Goal: Task Accomplishment & Management: Manage account settings

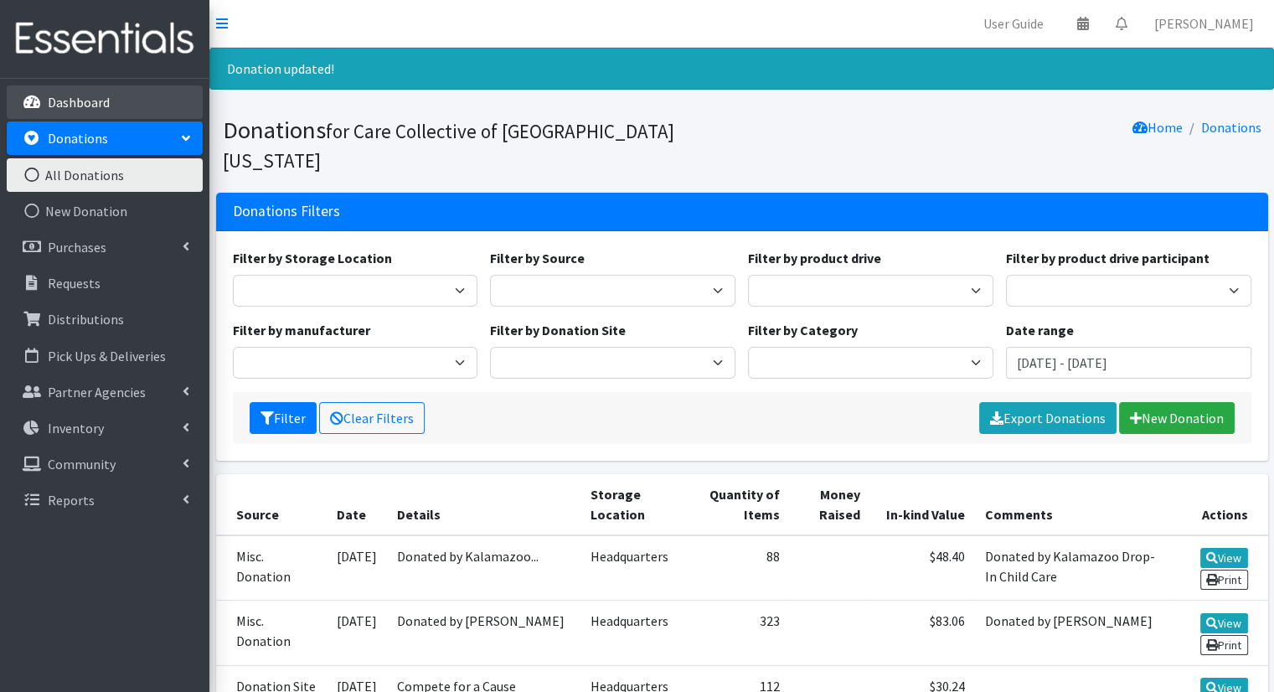
click at [91, 108] on p "Dashboard" at bounding box center [79, 102] width 62 height 17
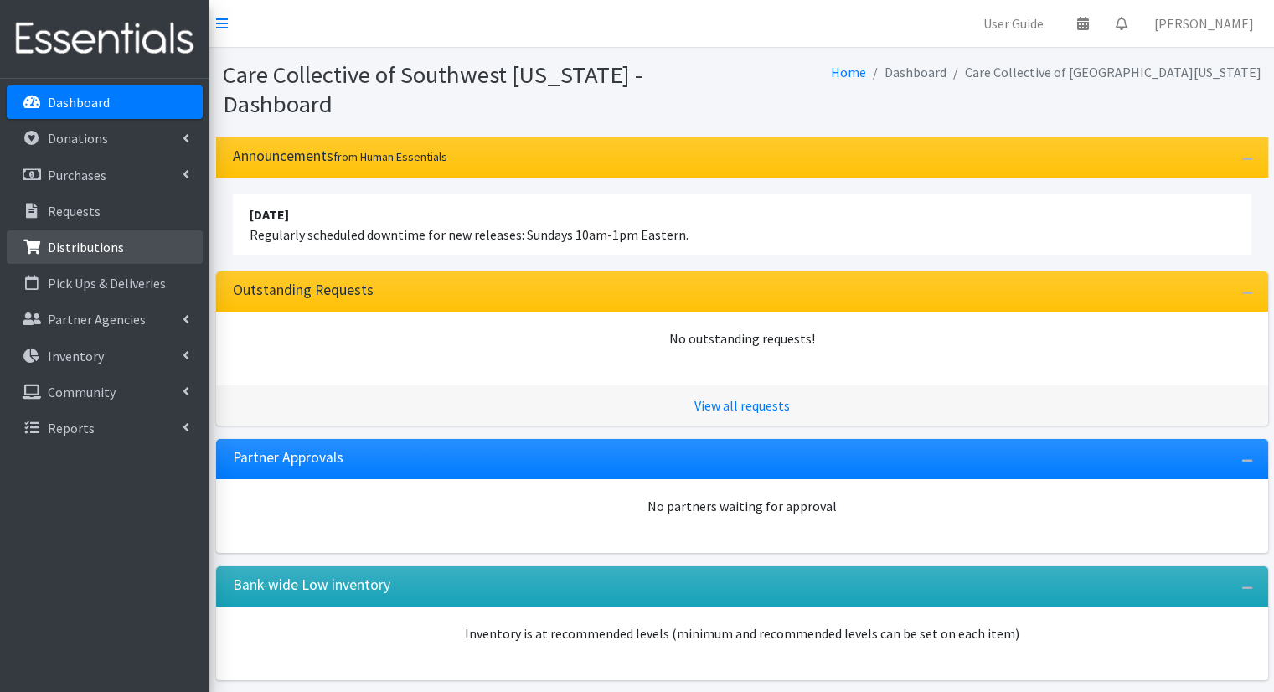
click at [163, 250] on link "Distributions" at bounding box center [105, 247] width 196 height 34
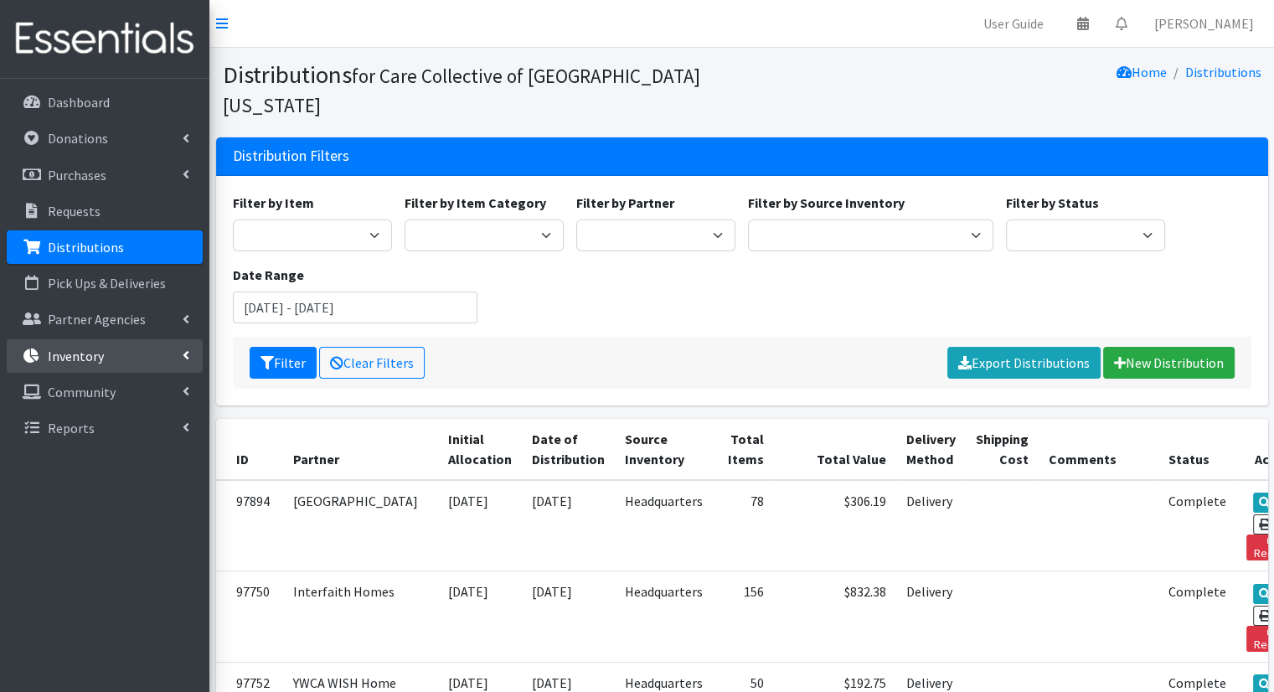
click at [132, 343] on link "Inventory" at bounding box center [105, 356] width 196 height 34
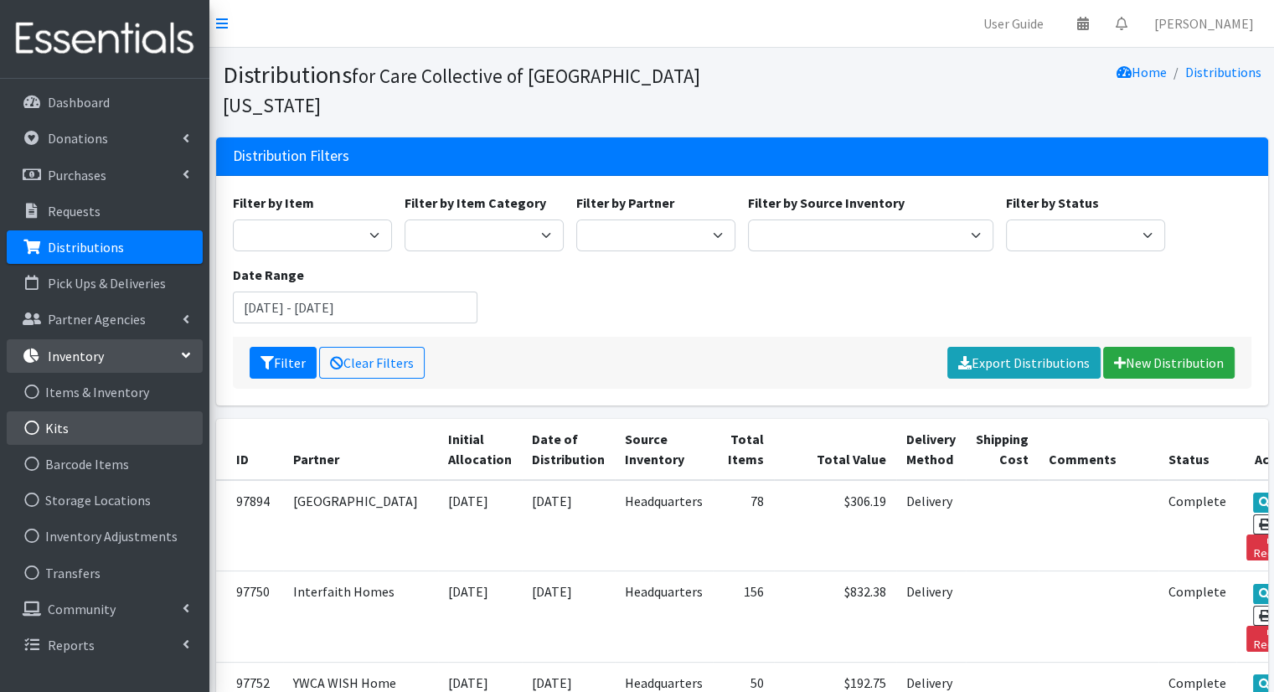
click at [107, 418] on link "Kits" at bounding box center [105, 428] width 196 height 34
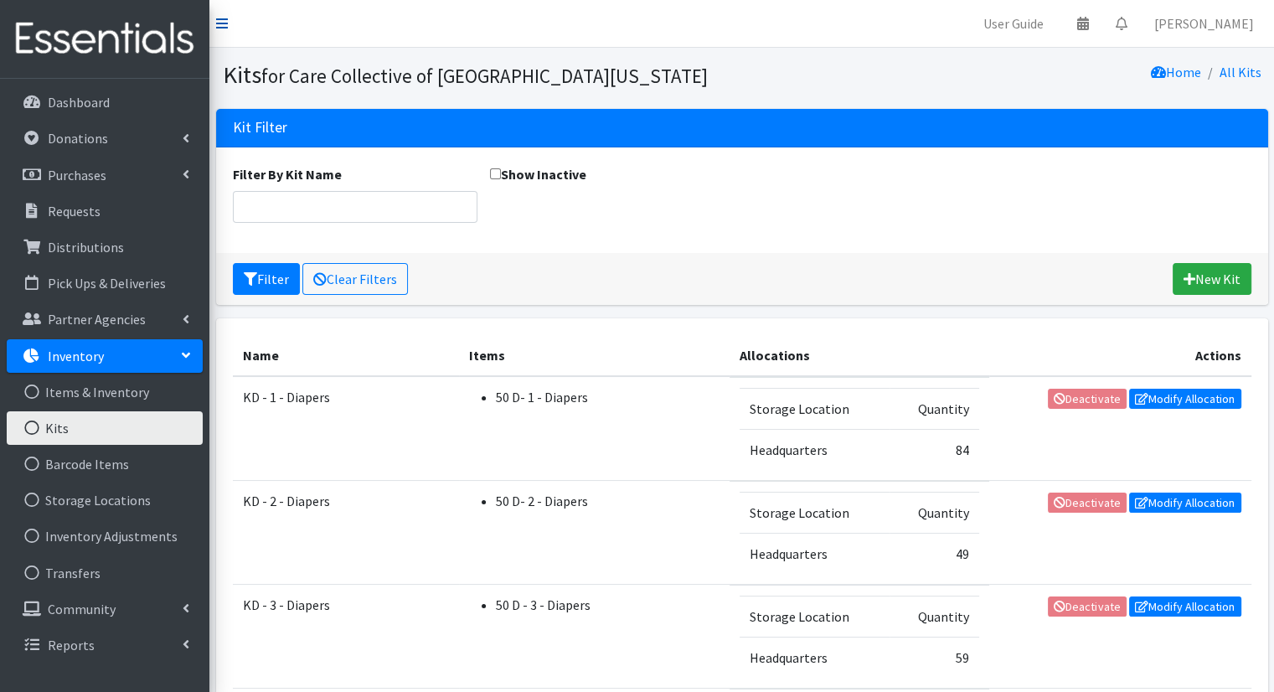
click at [223, 31] on link at bounding box center [222, 23] width 12 height 20
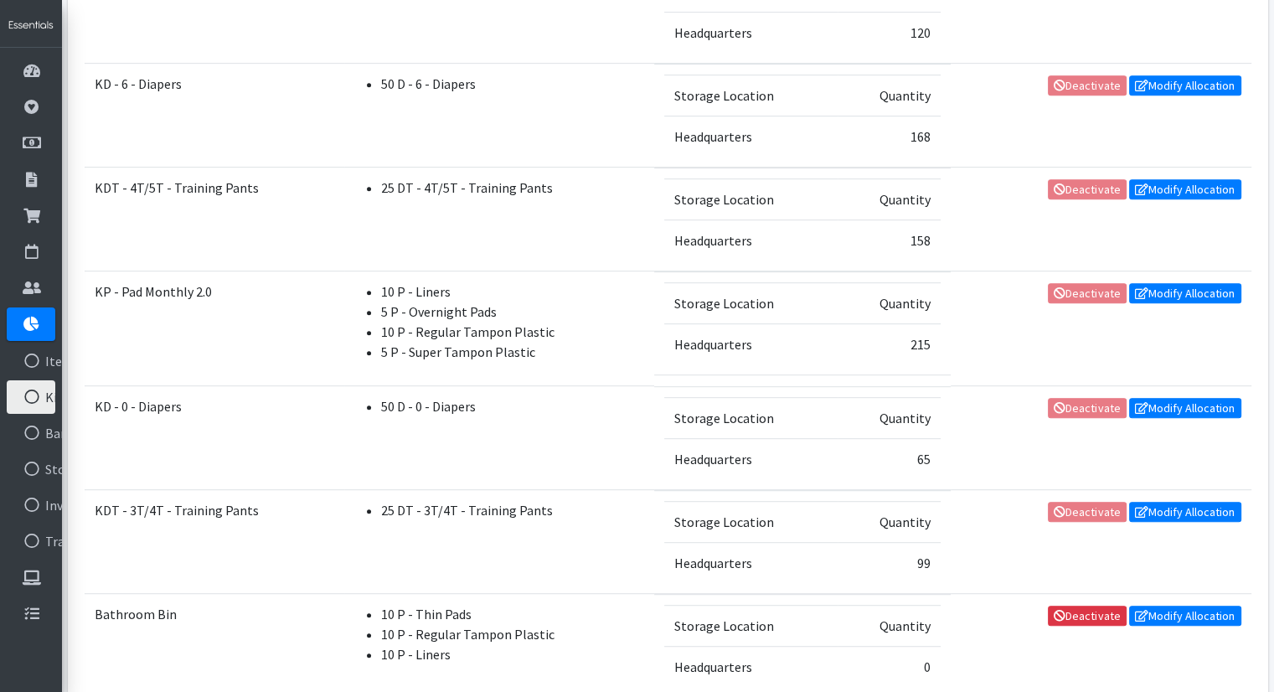
scroll to position [836, 0]
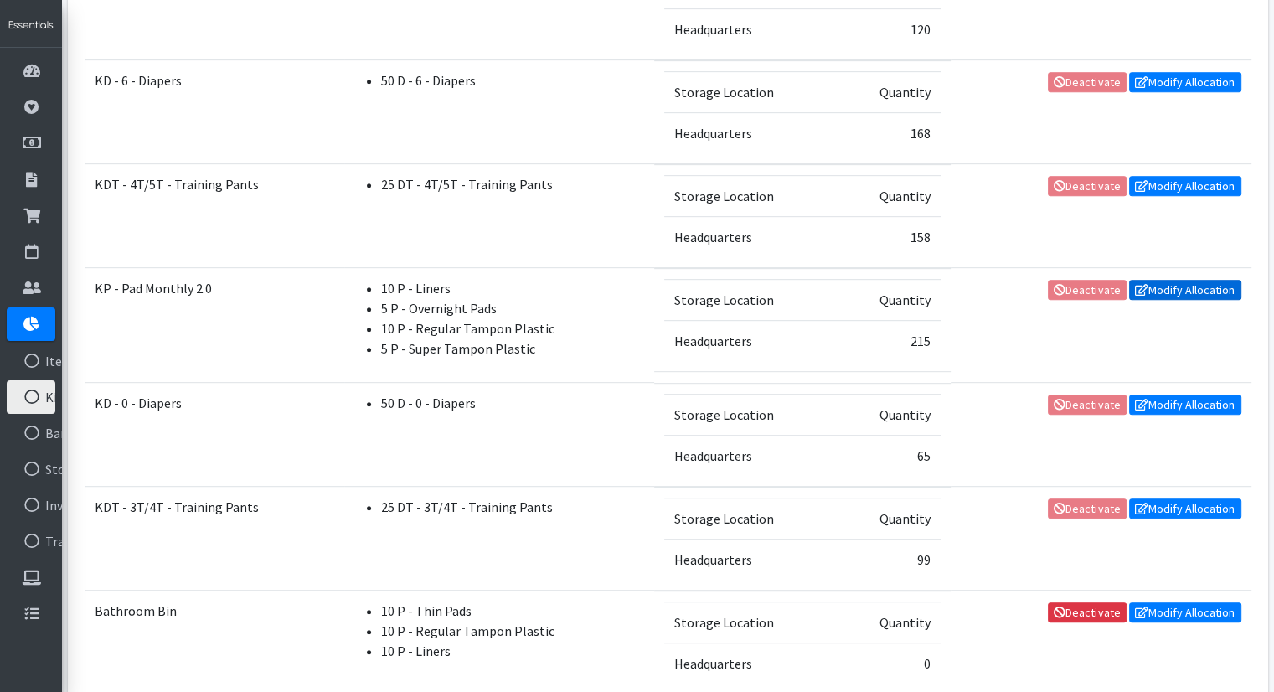
click at [1156, 292] on link "Modify Allocation" at bounding box center [1185, 290] width 112 height 20
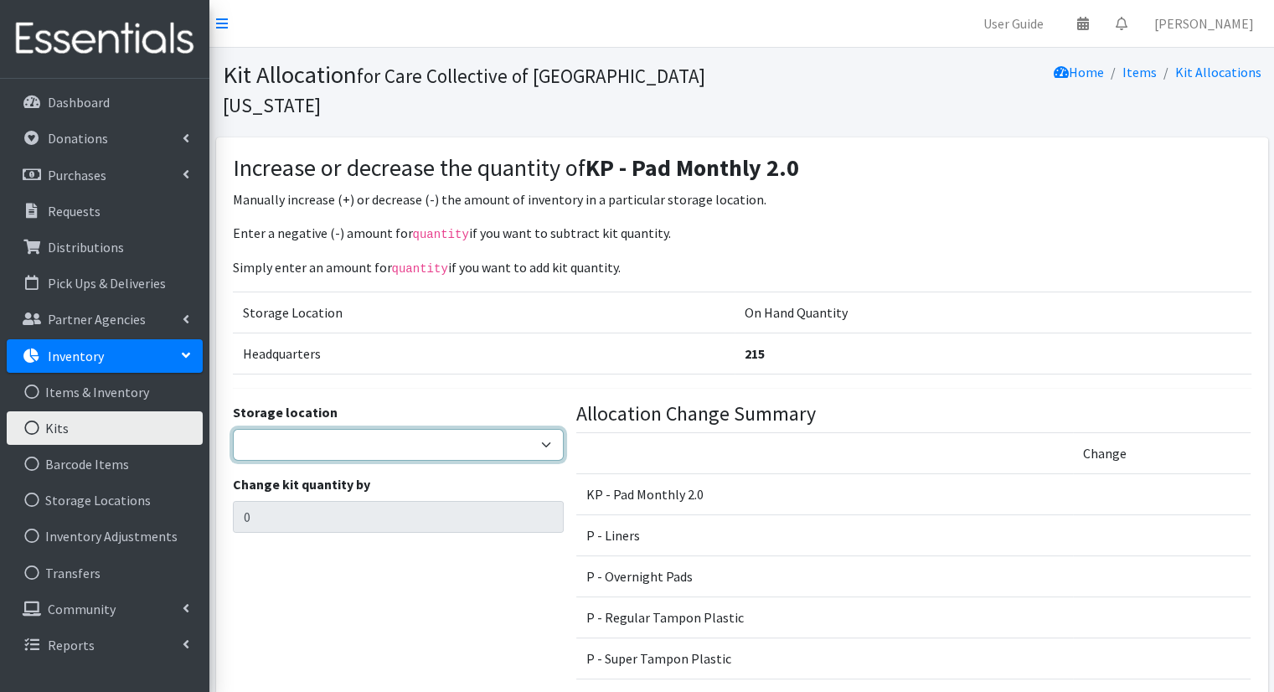
click at [376, 429] on select "Headquarters [GEOGRAPHIC_DATA] Loaves and Fishes" at bounding box center [398, 445] width 331 height 32
select select "491"
click at [233, 429] on select "Headquarters [GEOGRAPHIC_DATA] Loaves and Fishes" at bounding box center [398, 445] width 331 height 32
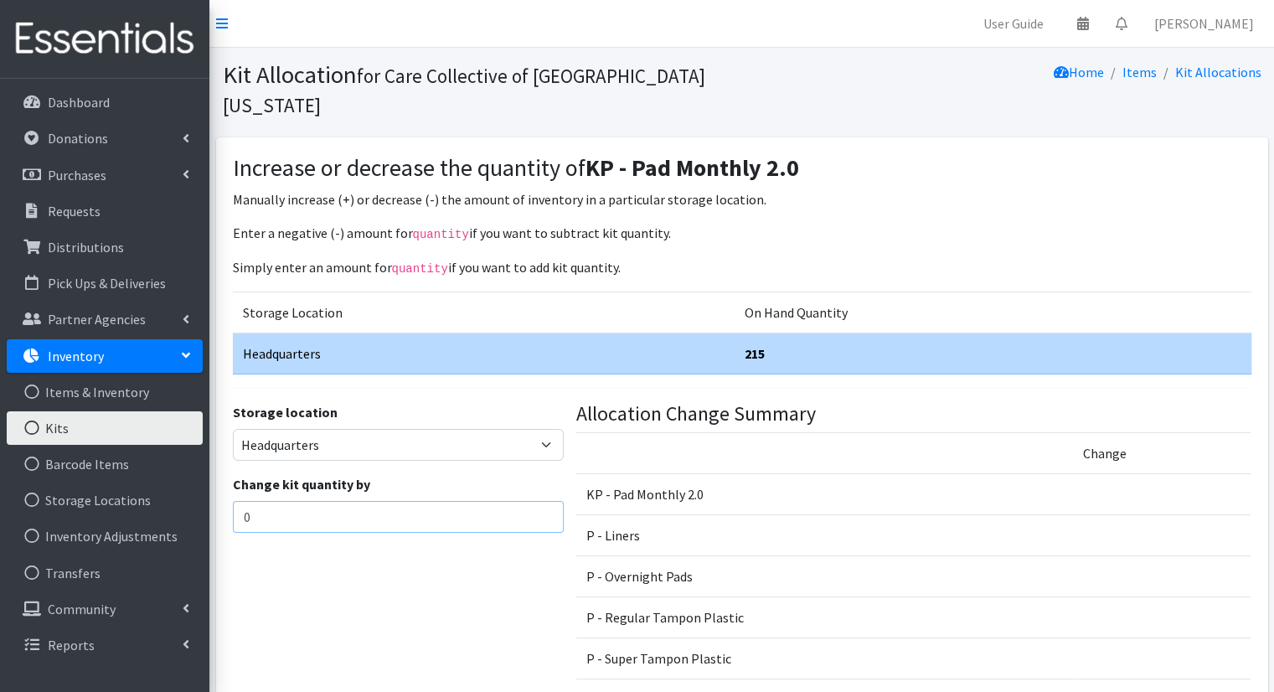
click at [378, 501] on input "0" at bounding box center [398, 517] width 331 height 32
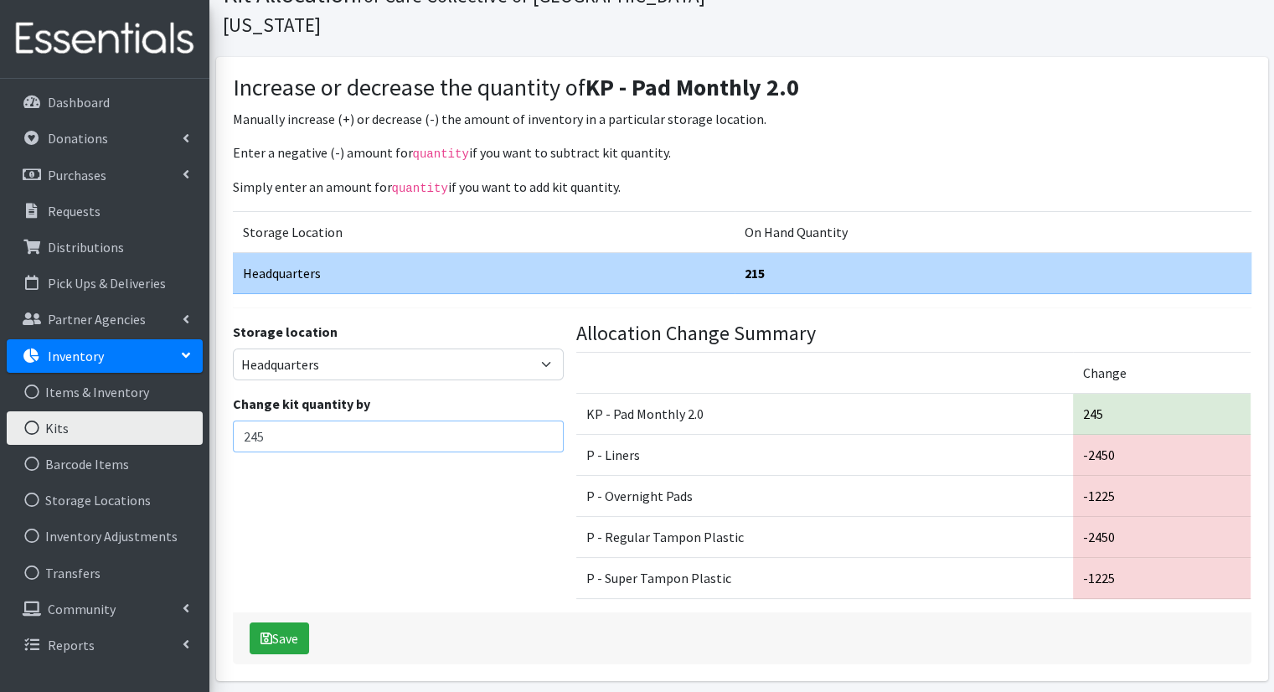
scroll to position [83, 0]
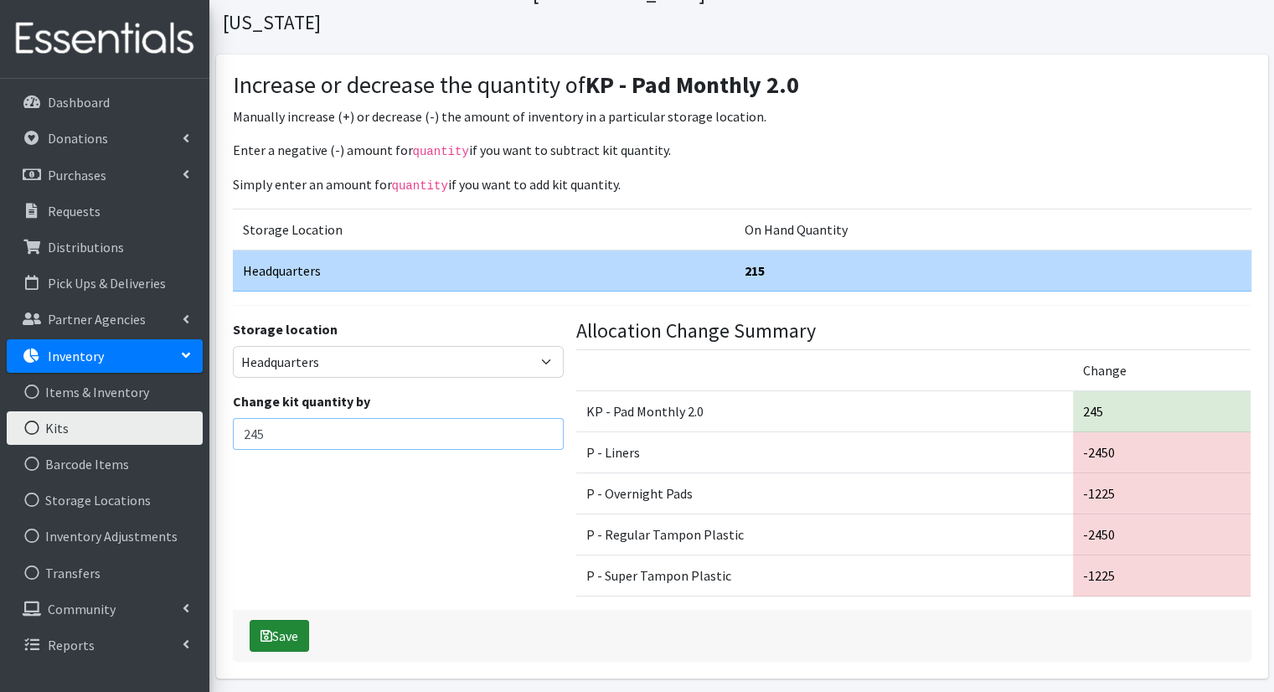
type input "245"
click at [275, 620] on button "Save" at bounding box center [279, 636] width 59 height 32
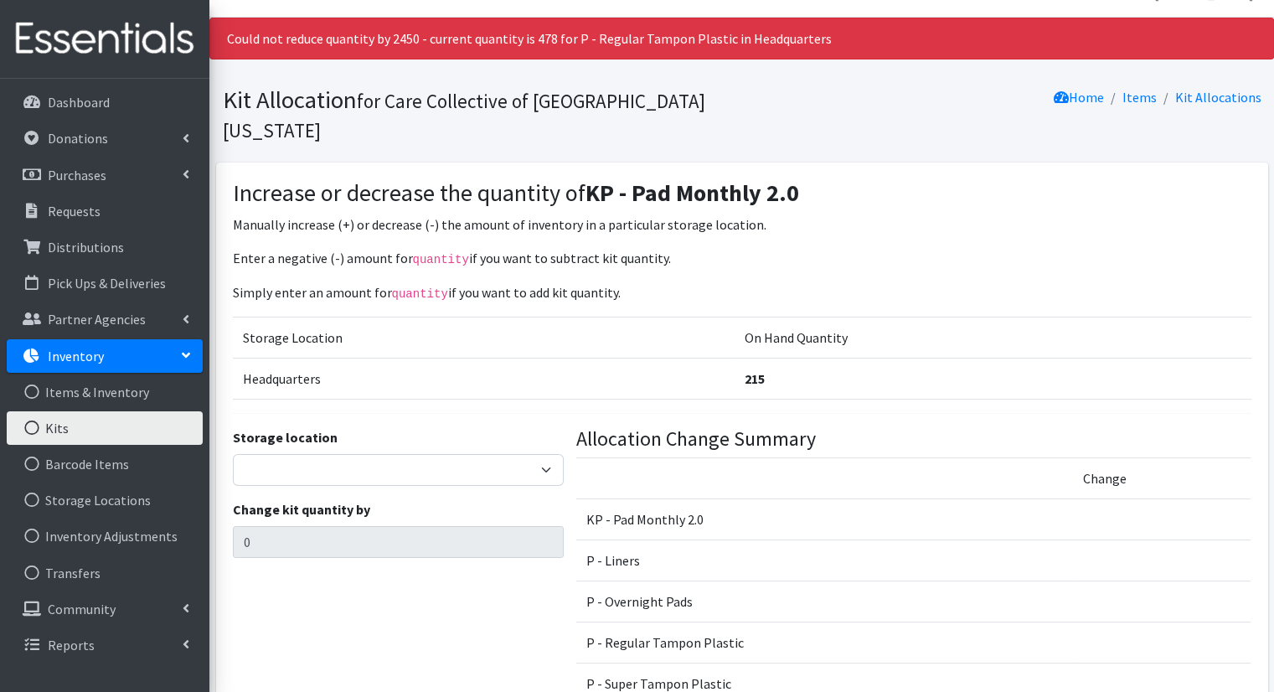
scroll to position [29, 0]
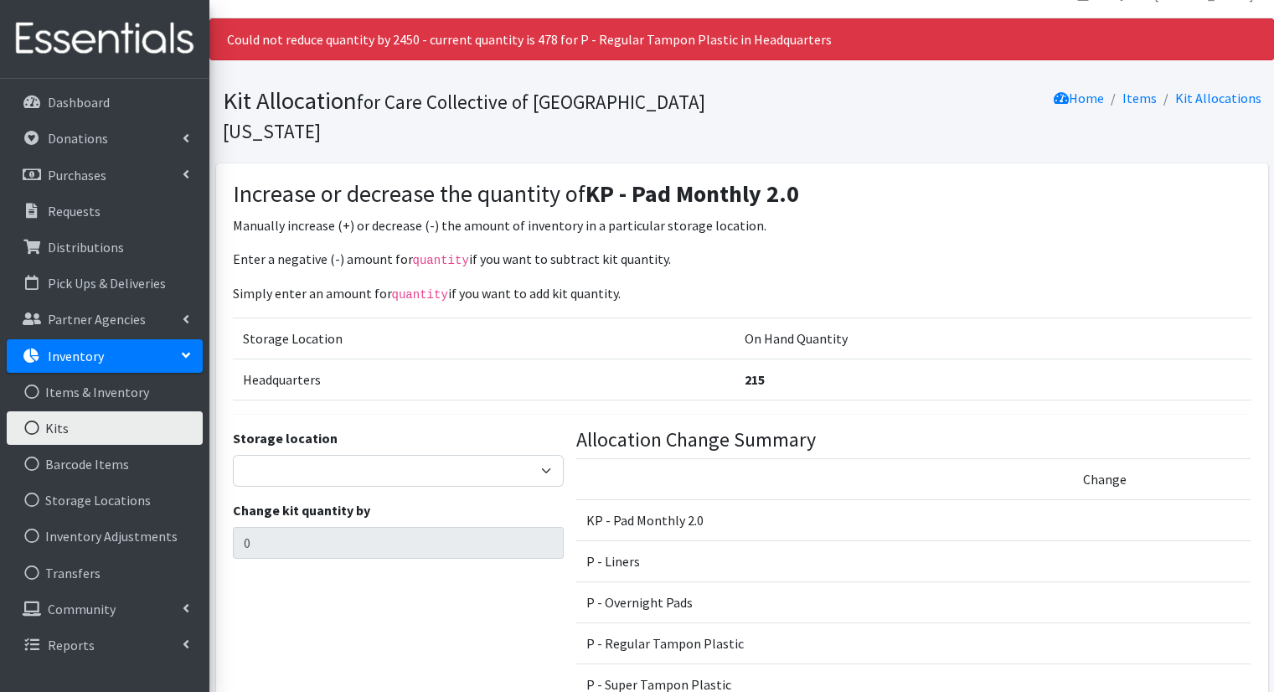
click at [136, 426] on link "Kits" at bounding box center [105, 428] width 196 height 34
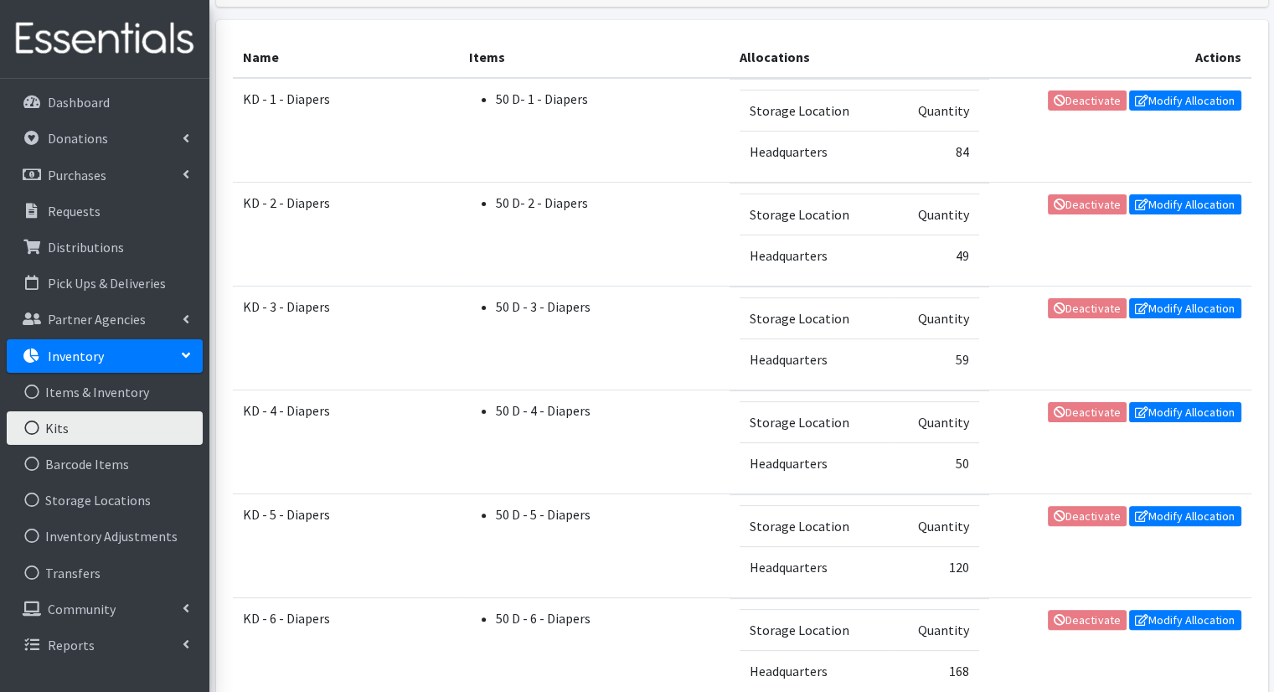
scroll to position [344, 0]
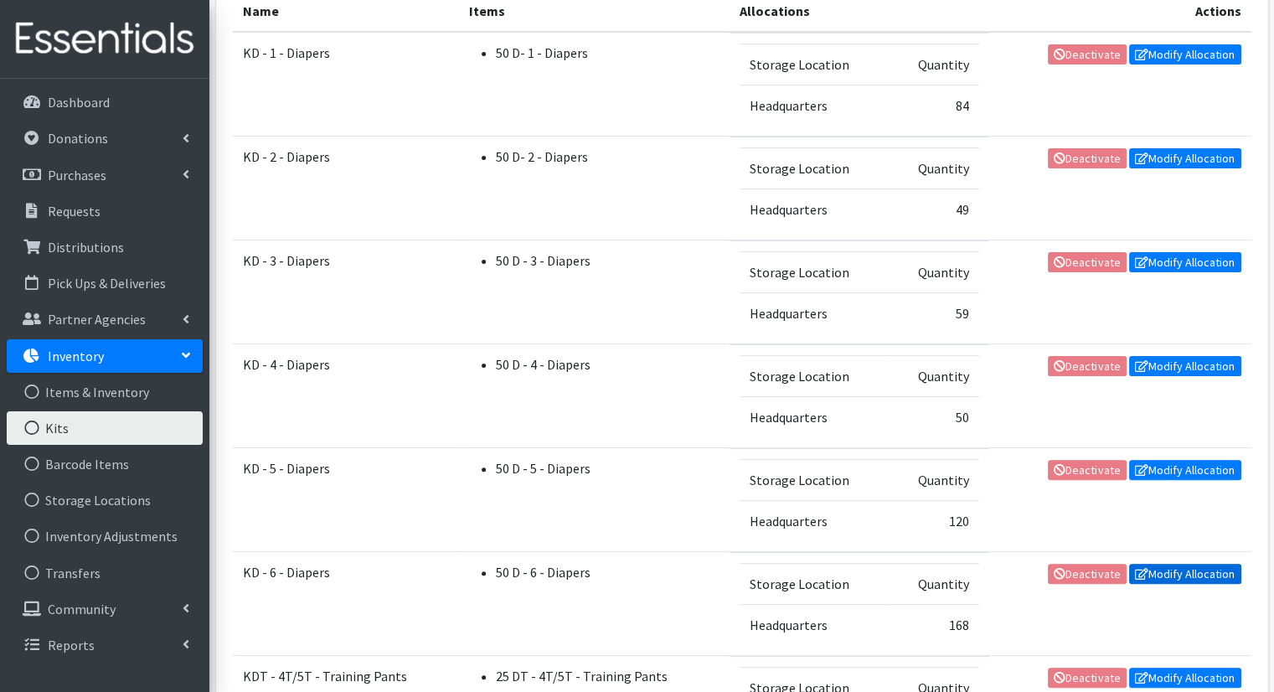
click at [1193, 571] on link "Modify Allocation" at bounding box center [1185, 574] width 112 height 20
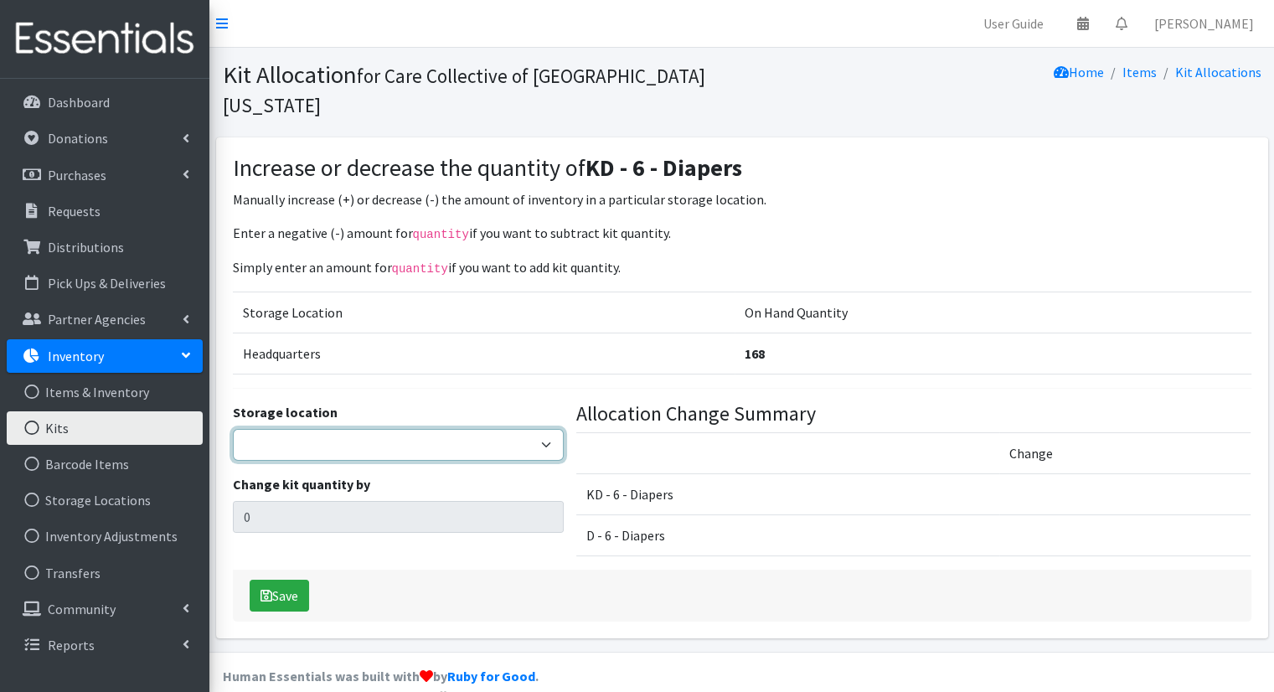
click at [455, 429] on select "Headquarters Kalamazoo Loaves and Fishes" at bounding box center [398, 445] width 331 height 32
select select "491"
click at [233, 429] on select "Headquarters Kalamazoo Loaves and Fishes" at bounding box center [398, 445] width 331 height 32
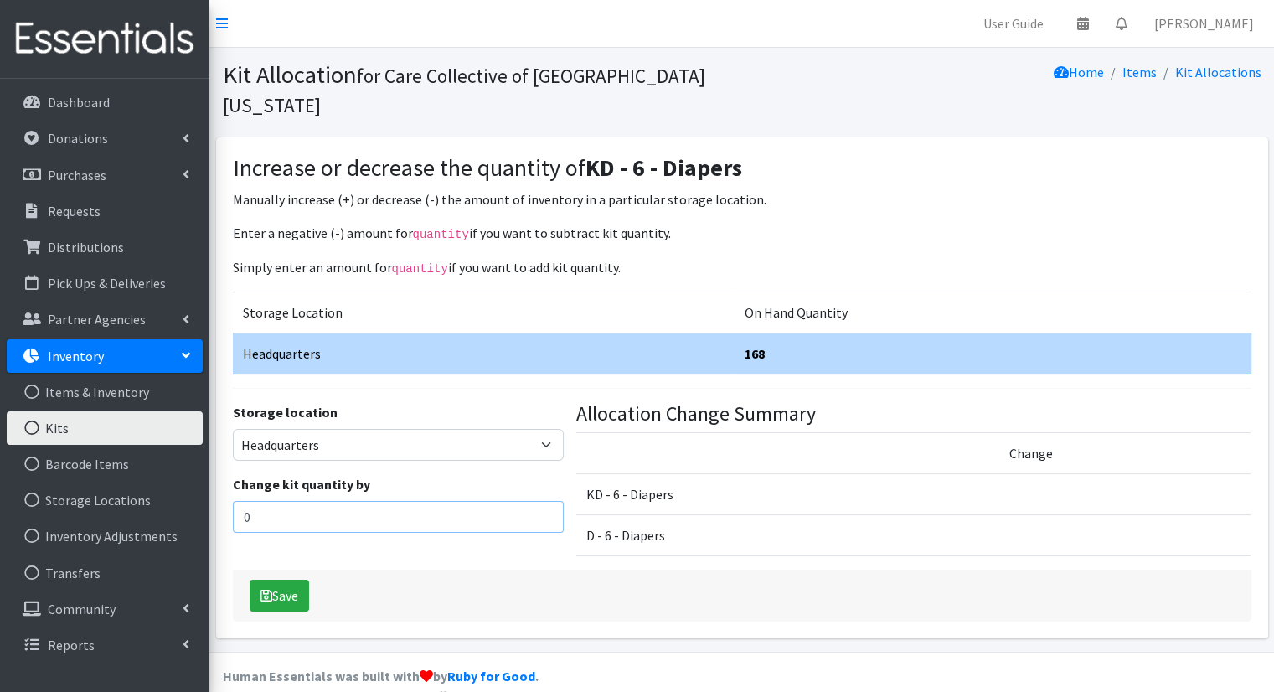
click at [347, 501] on input "0" at bounding box center [398, 517] width 331 height 32
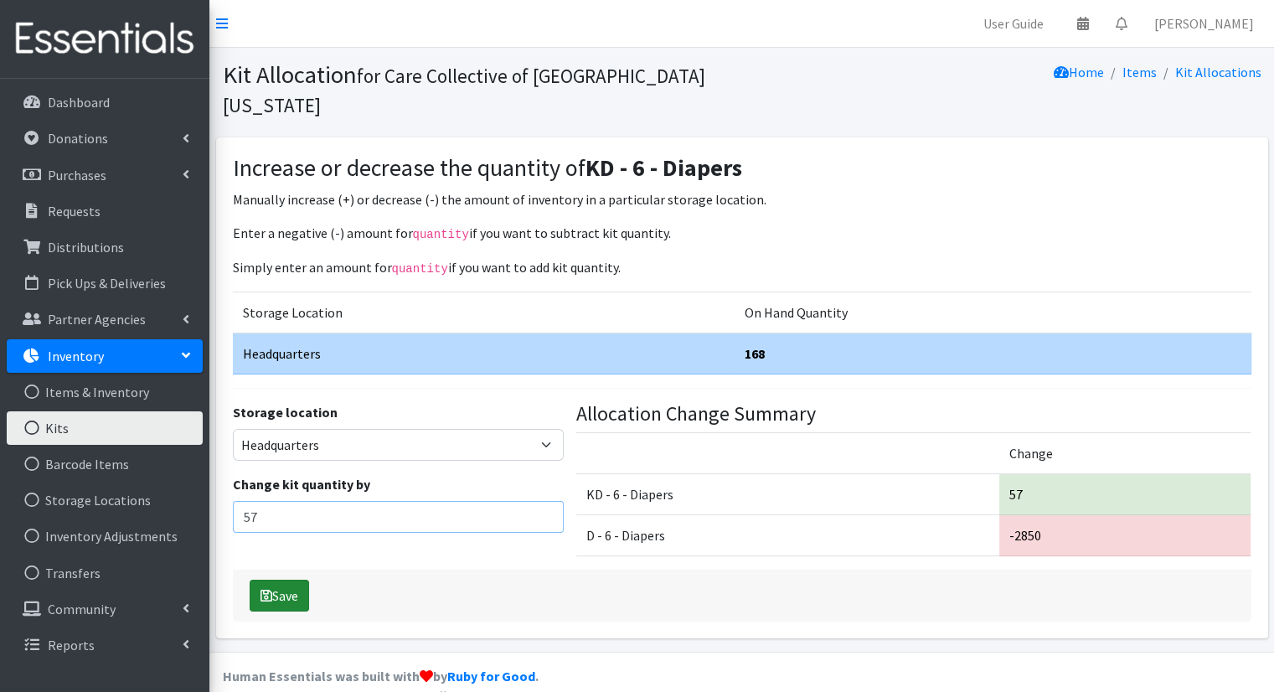
type input "57"
click at [255, 580] on button "Save" at bounding box center [279, 596] width 59 height 32
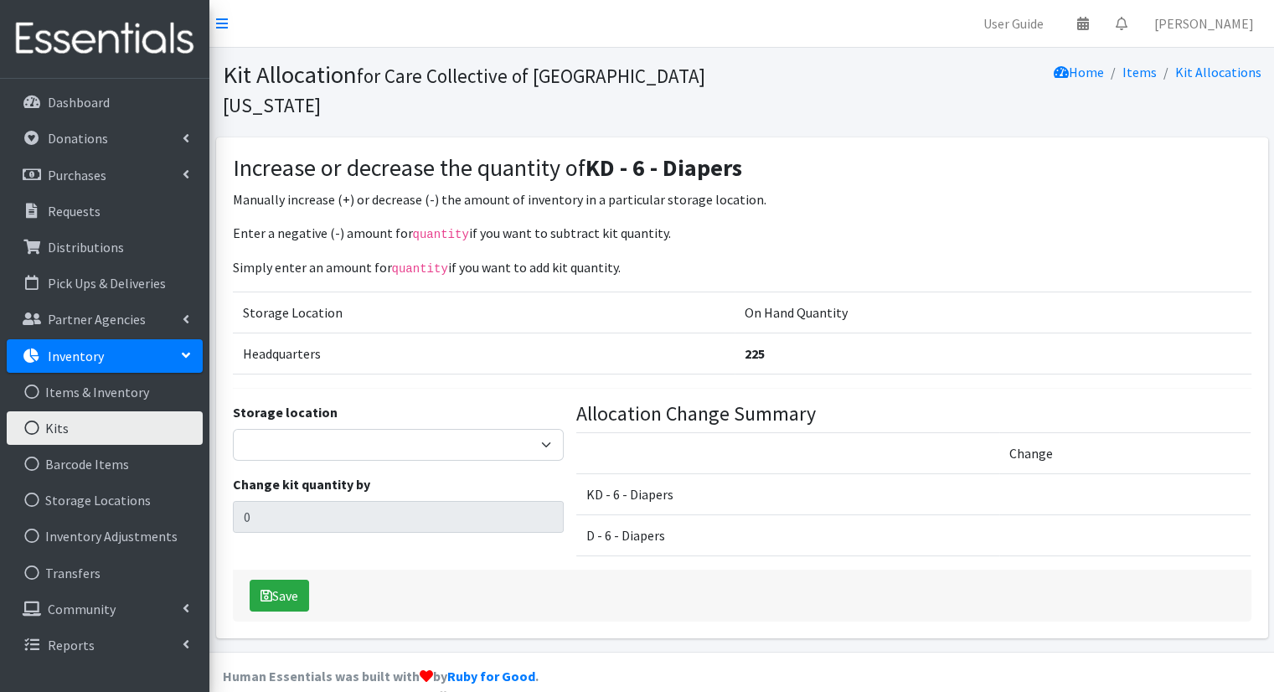
click at [67, 423] on link "Kits" at bounding box center [105, 428] width 196 height 34
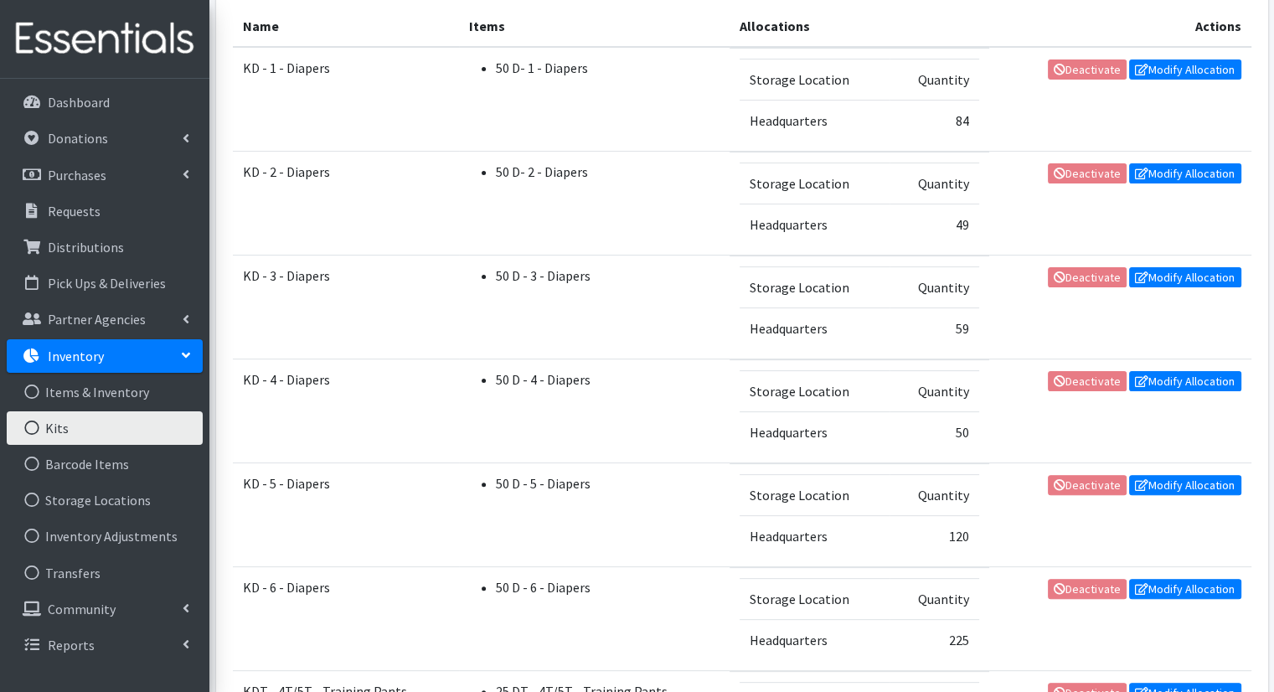
scroll to position [355, 0]
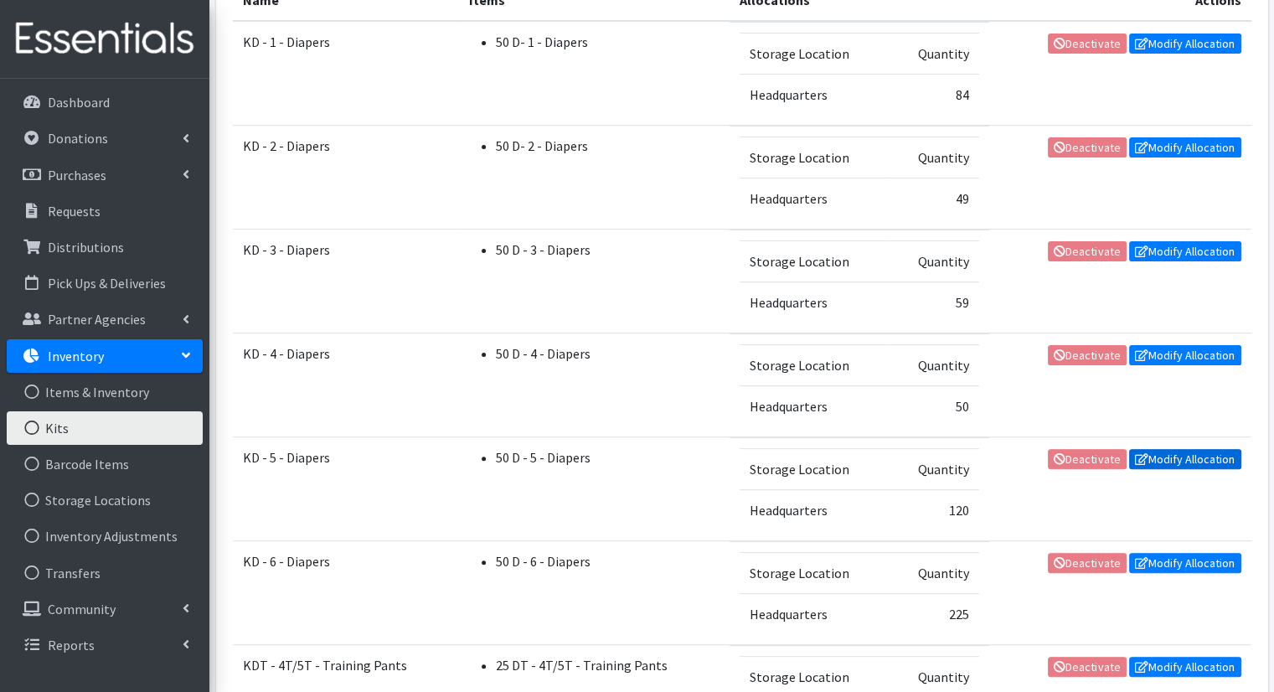
click at [1150, 457] on link "Modify Allocation" at bounding box center [1185, 459] width 112 height 20
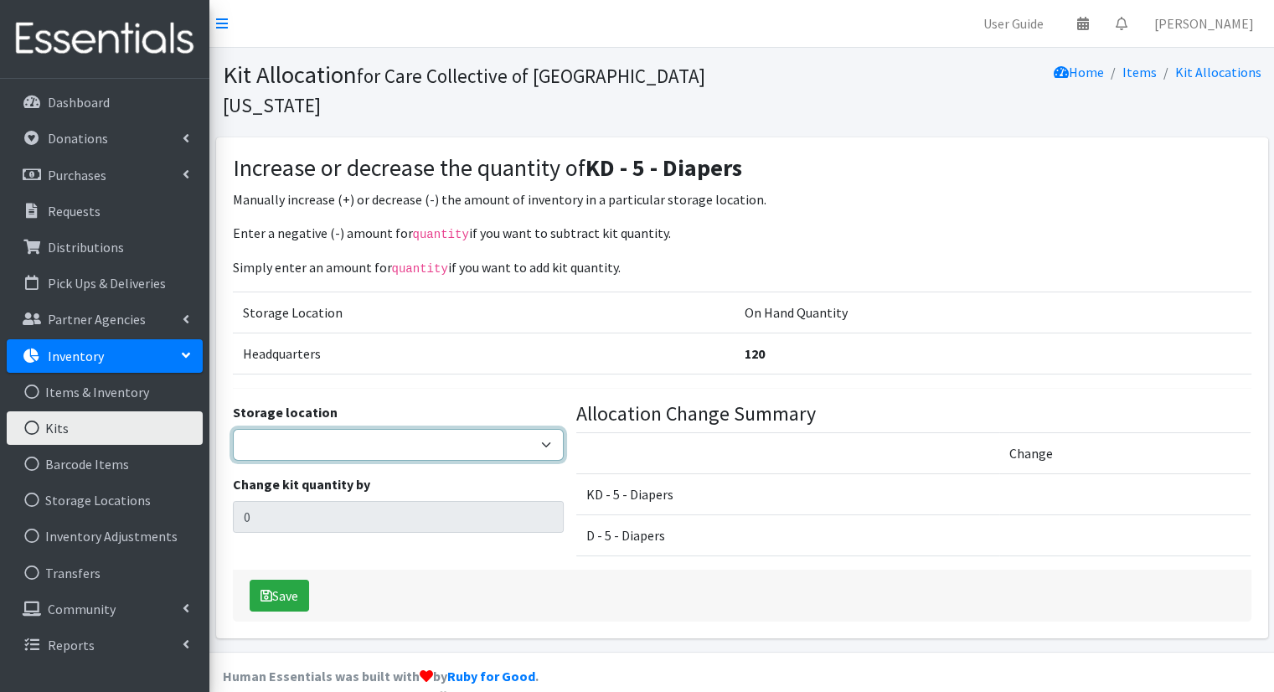
click at [335, 429] on select "Headquarters Kalamazoo Loaves and Fishes" at bounding box center [398, 445] width 331 height 32
select select "491"
click at [233, 429] on select "Headquarters Kalamazoo Loaves and Fishes" at bounding box center [398, 445] width 331 height 32
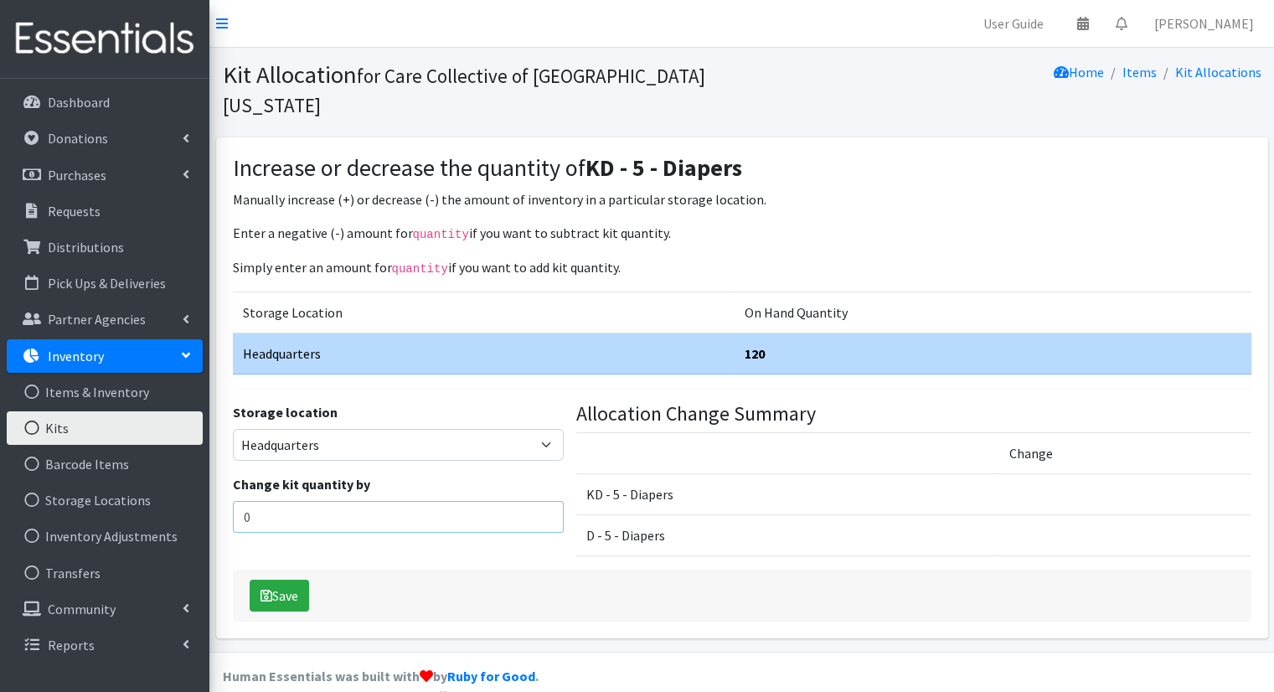
click at [338, 501] on input "0" at bounding box center [398, 517] width 331 height 32
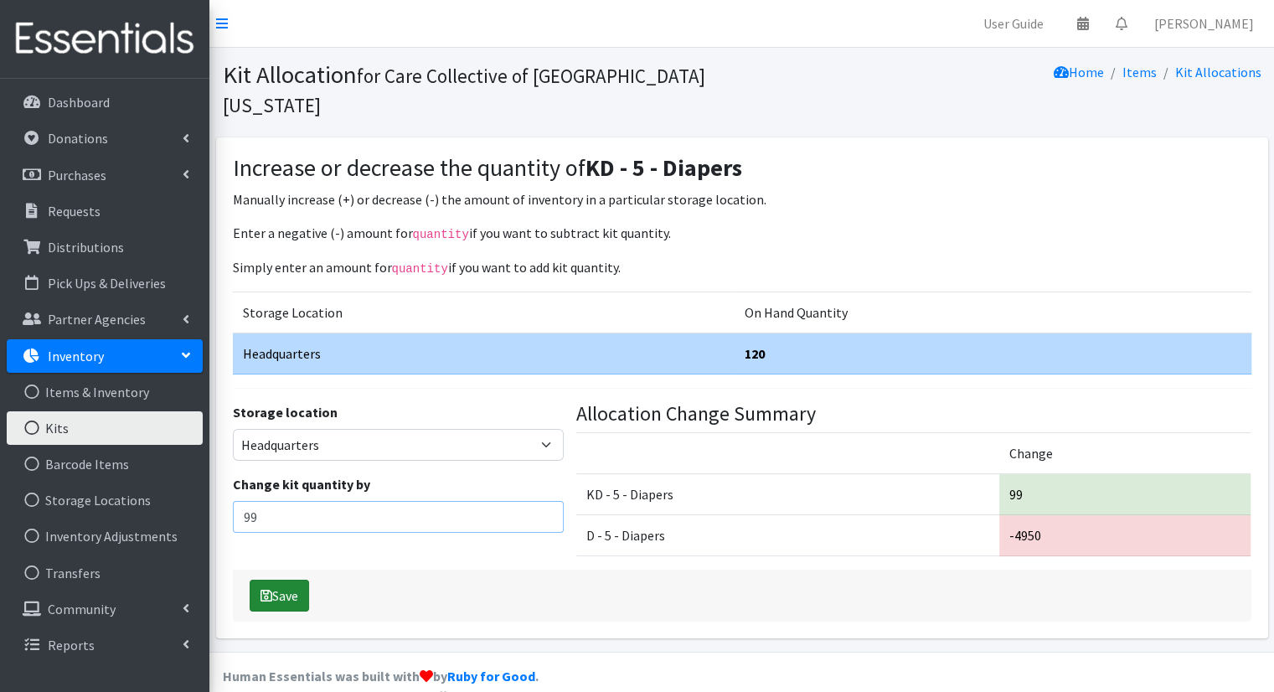
type input "99"
click at [281, 580] on button "Save" at bounding box center [279, 596] width 59 height 32
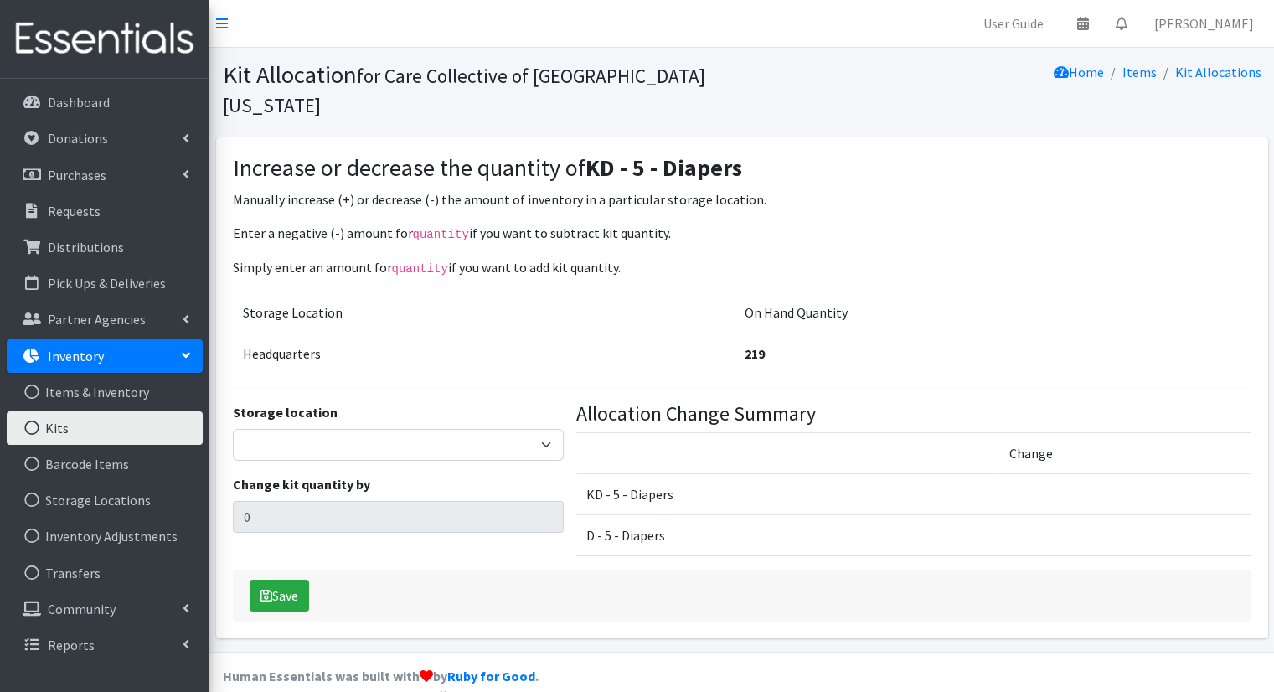
click at [111, 430] on link "Kits" at bounding box center [105, 428] width 196 height 34
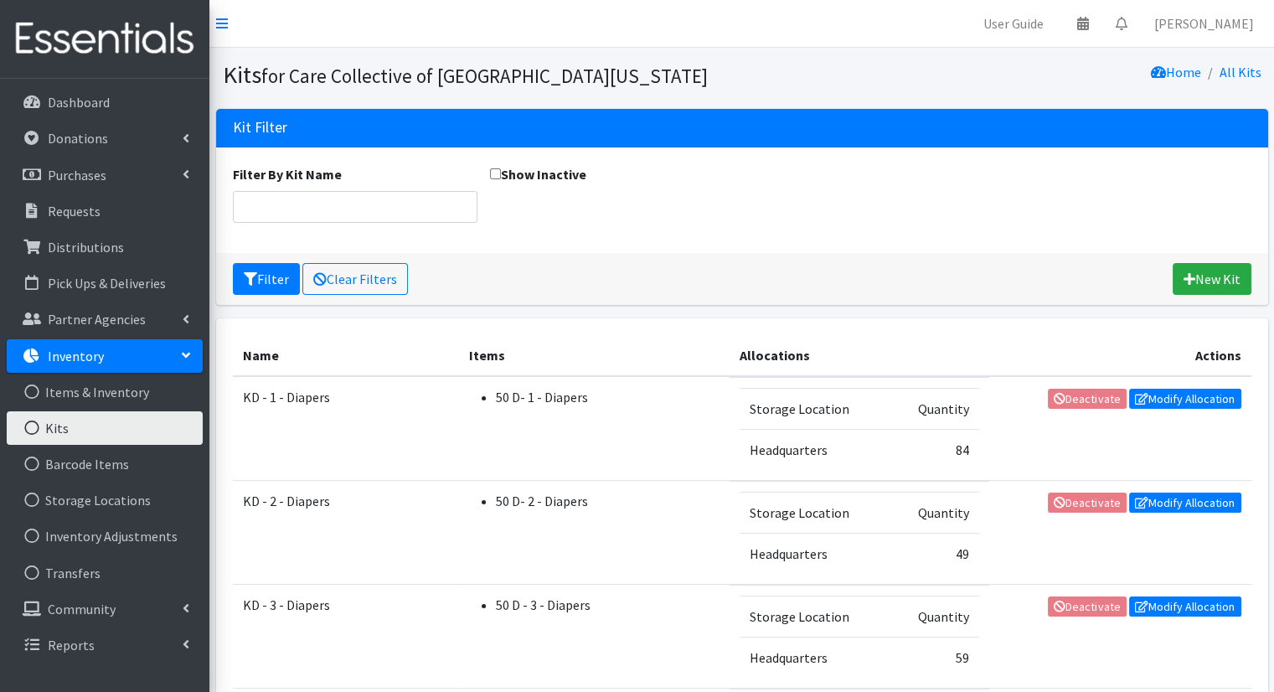
scroll to position [241, 0]
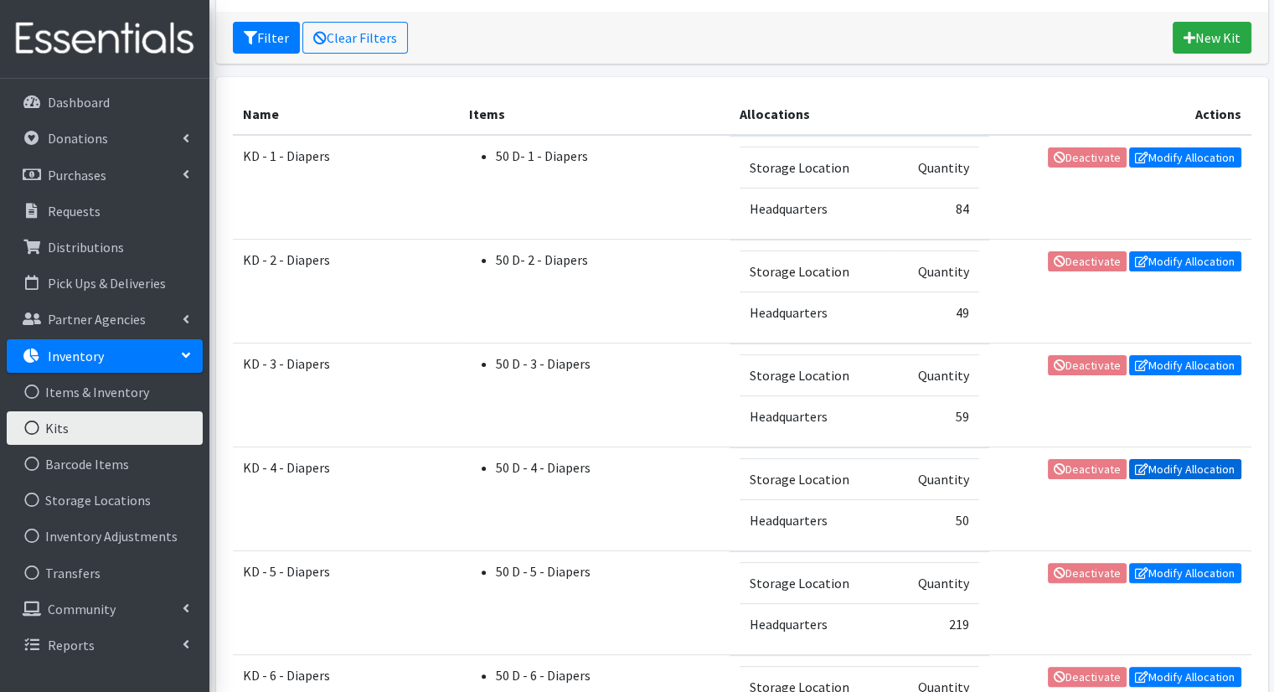
click at [1176, 465] on link "Modify Allocation" at bounding box center [1185, 469] width 112 height 20
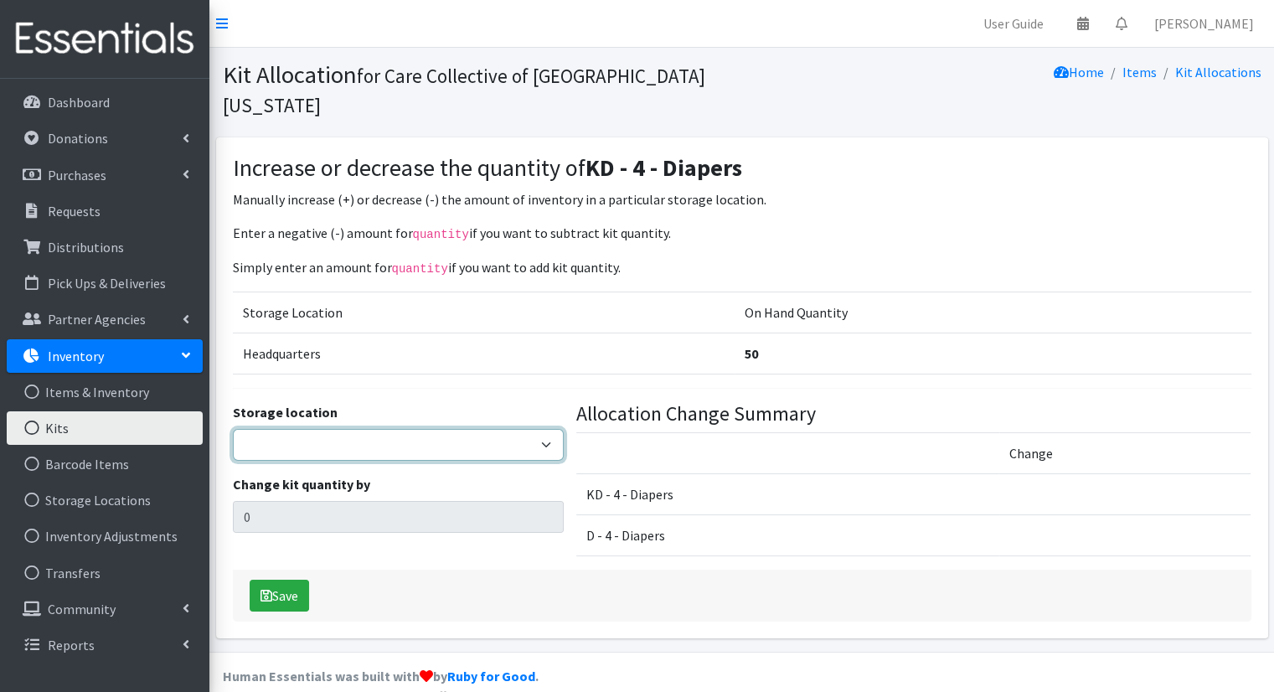
click at [461, 429] on select "Headquarters Kalamazoo Loaves and Fishes" at bounding box center [398, 445] width 331 height 32
select select "491"
click at [233, 429] on select "Headquarters Kalamazoo Loaves and Fishes" at bounding box center [398, 445] width 331 height 32
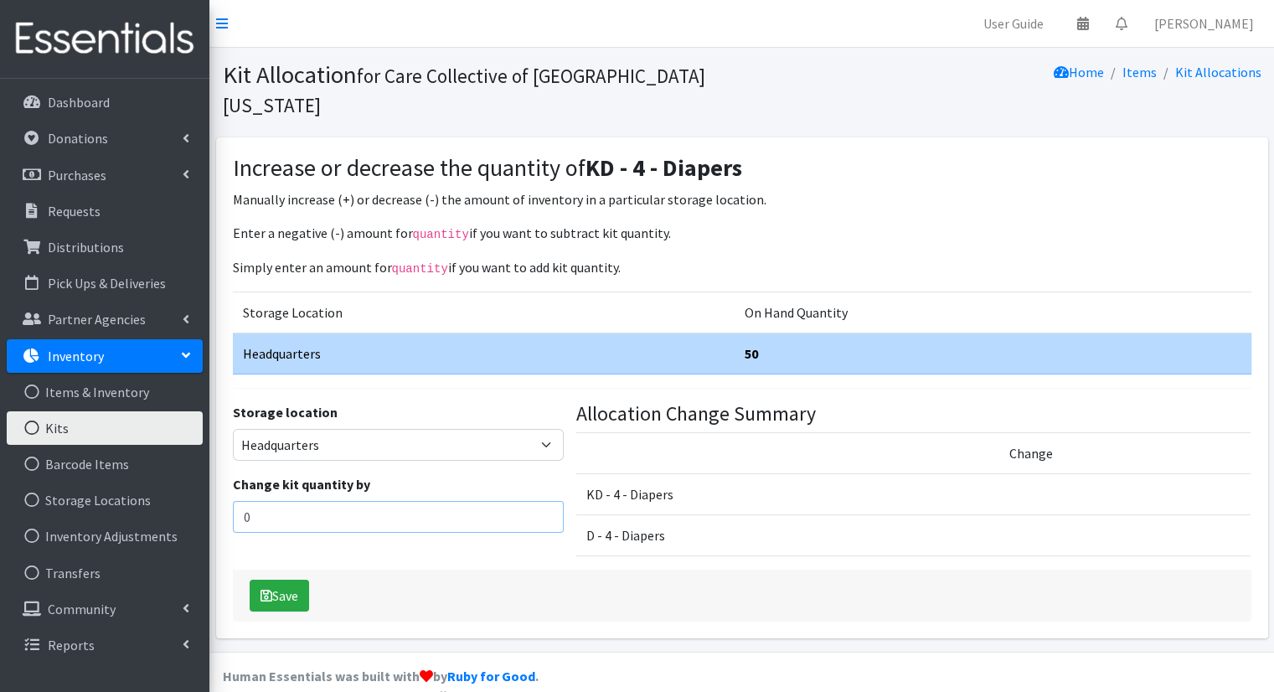
click at [441, 501] on input "0" at bounding box center [398, 517] width 331 height 32
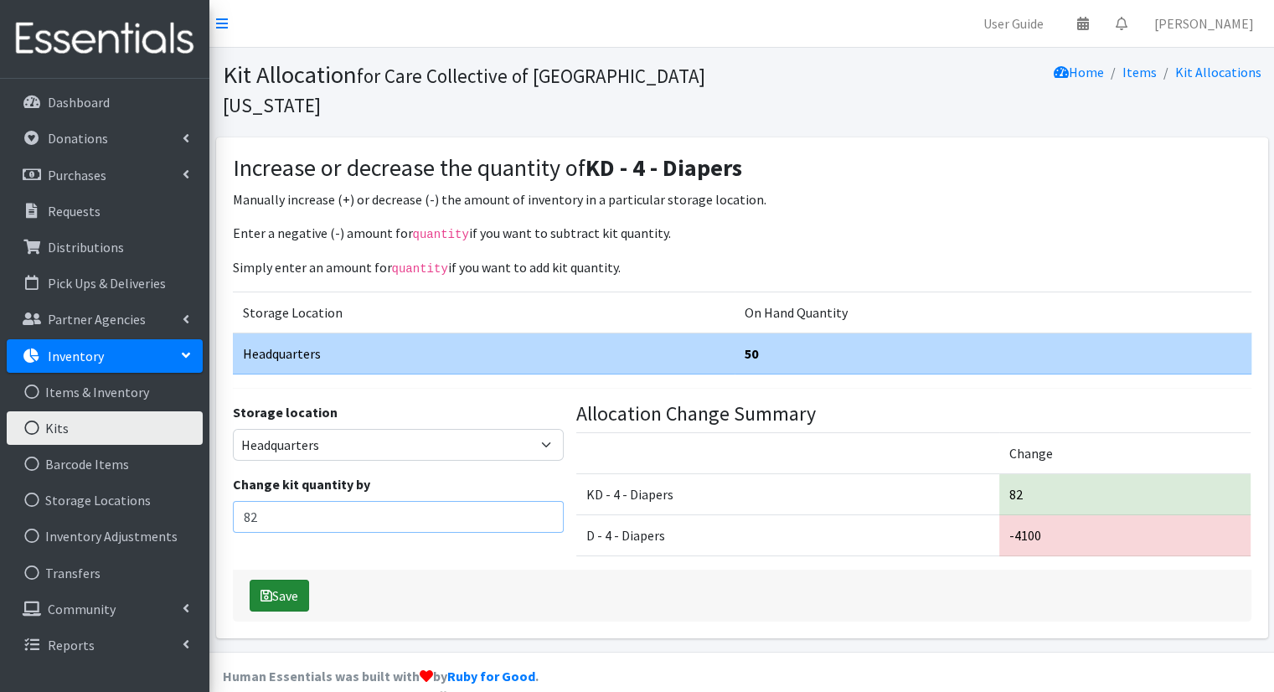
type input "82"
click at [276, 580] on button "Save" at bounding box center [279, 596] width 59 height 32
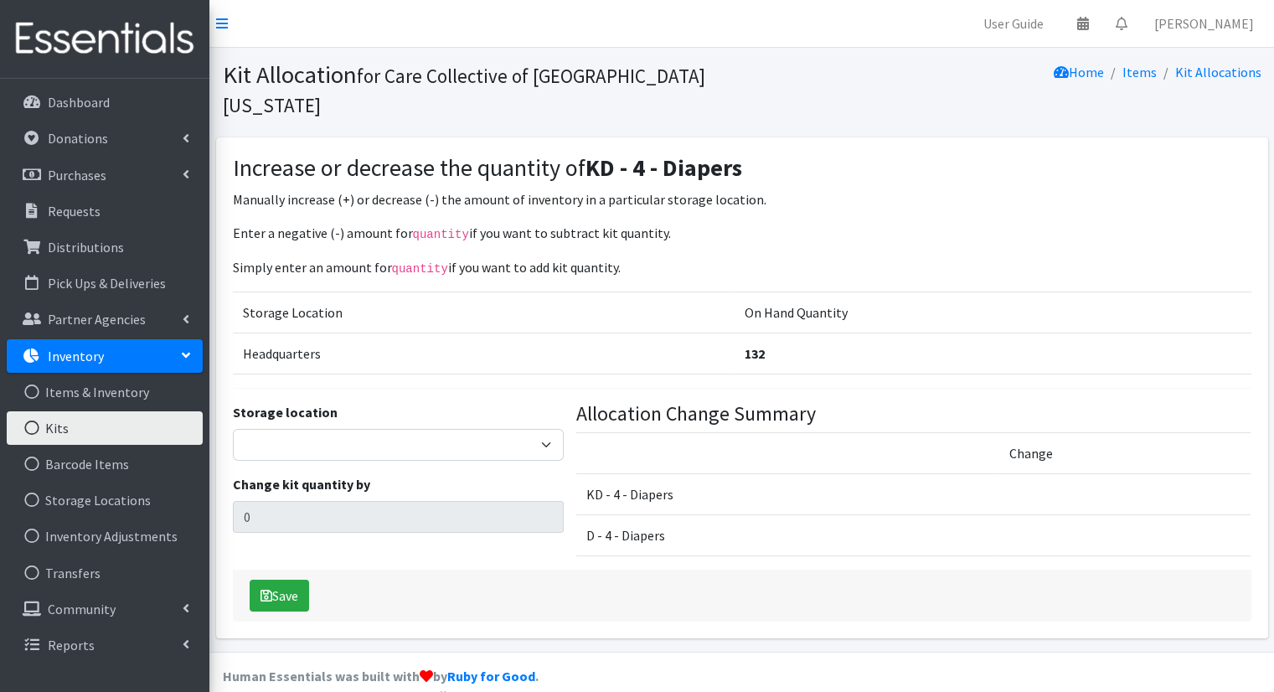
click at [117, 436] on link "Kits" at bounding box center [105, 428] width 196 height 34
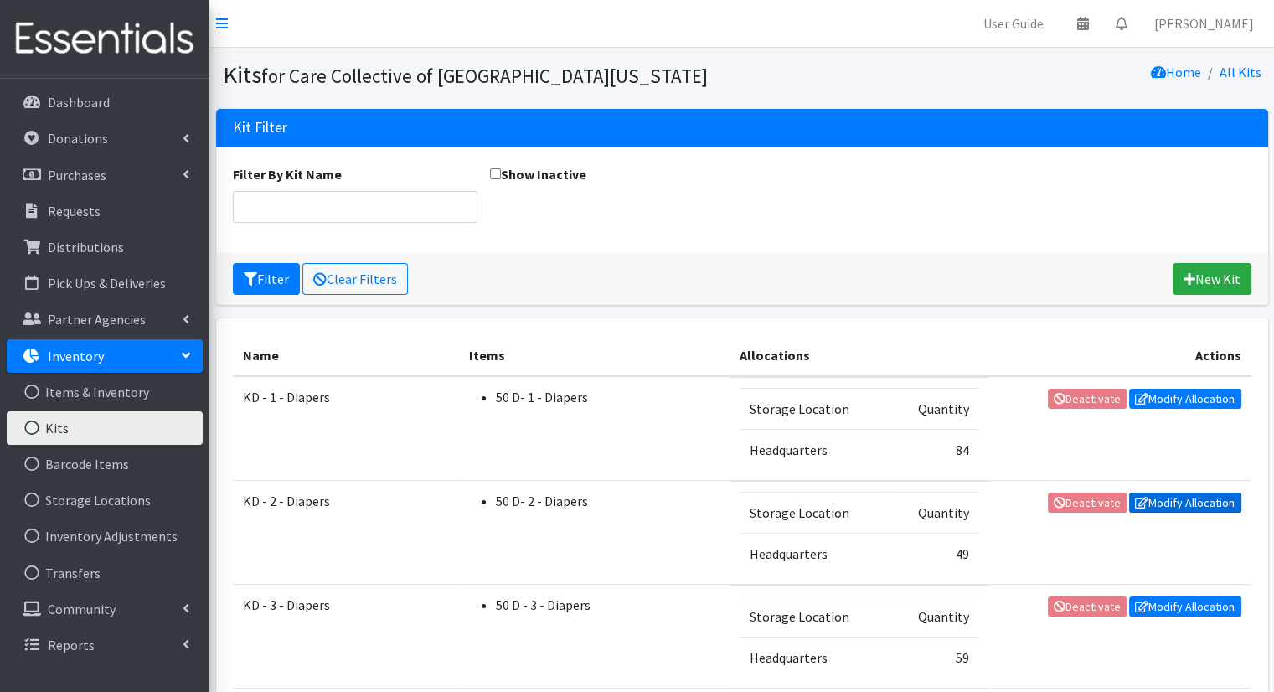
click at [1183, 507] on link "Modify Allocation" at bounding box center [1185, 503] width 112 height 20
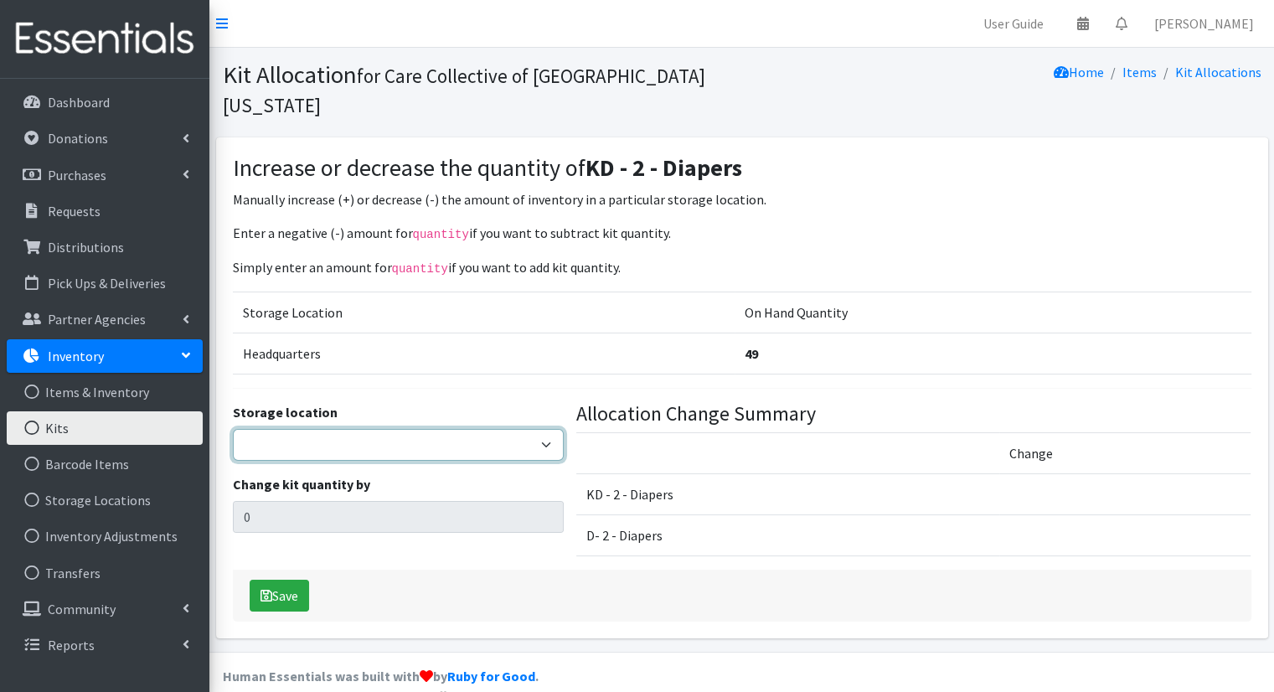
click at [500, 429] on select "Headquarters Kalamazoo Loaves and Fishes" at bounding box center [398, 445] width 331 height 32
select select "491"
click at [233, 429] on select "Headquarters Kalamazoo Loaves and Fishes" at bounding box center [398, 445] width 331 height 32
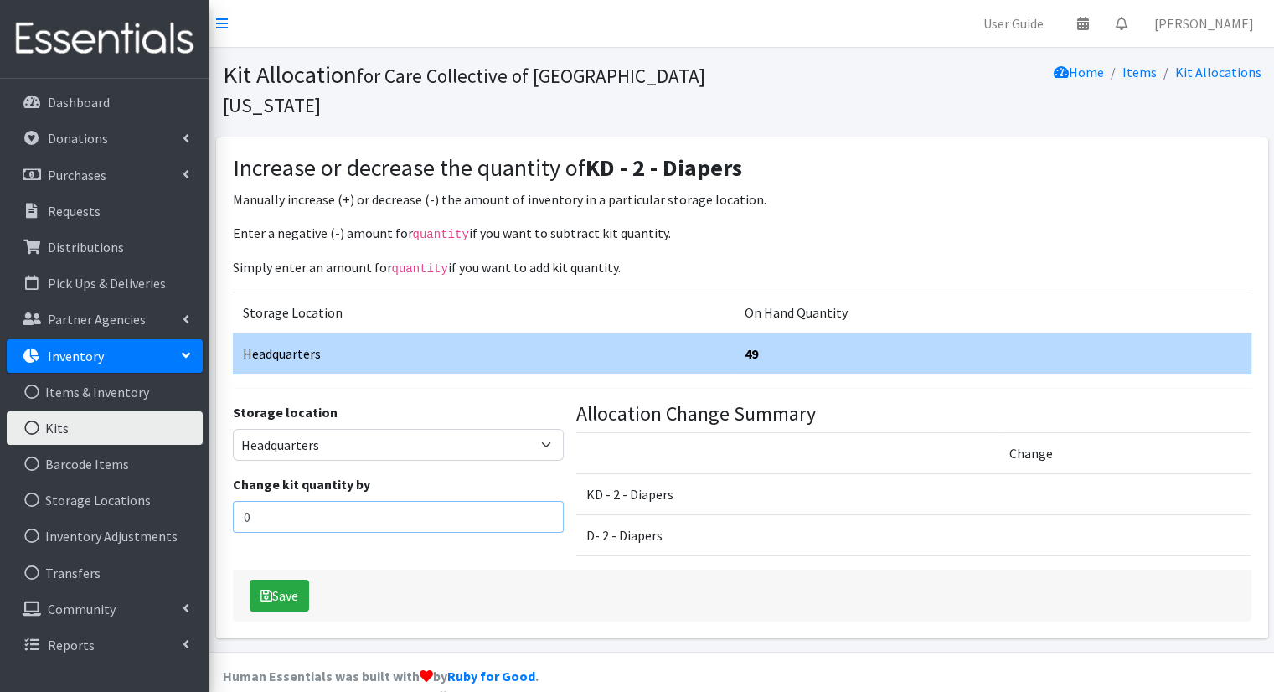
click at [382, 501] on input "0" at bounding box center [398, 517] width 331 height 32
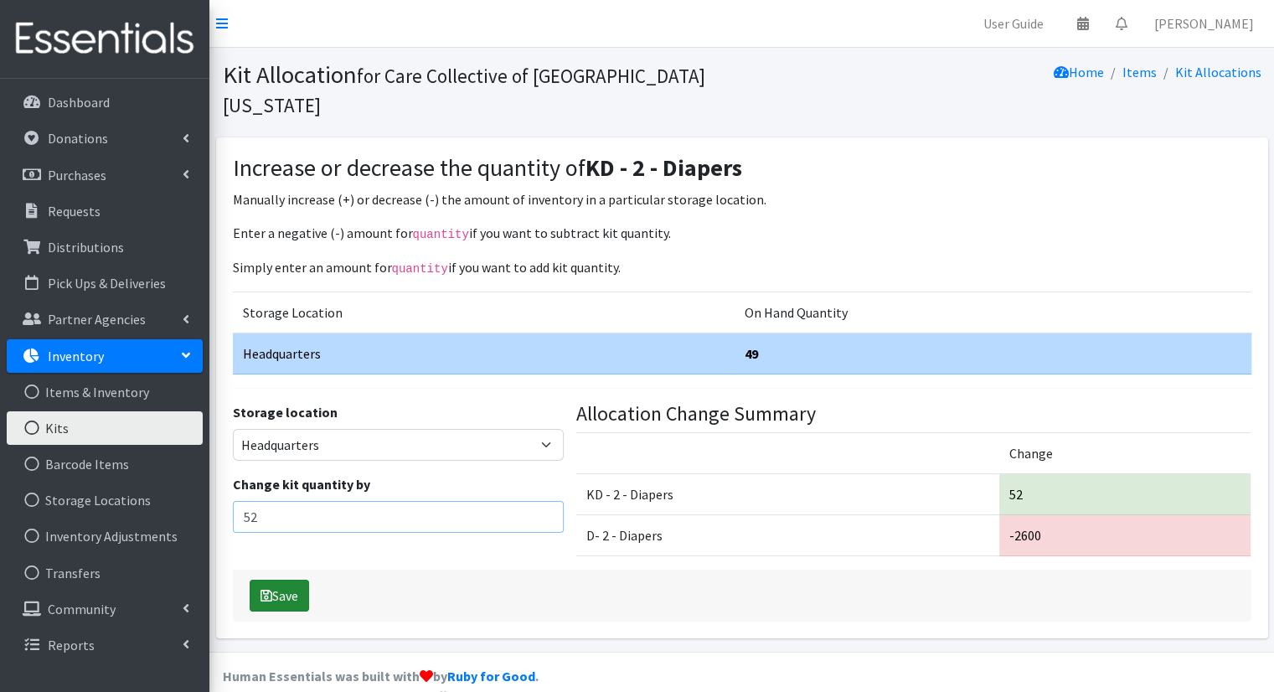
type input "52"
click at [297, 580] on button "Save" at bounding box center [279, 596] width 59 height 32
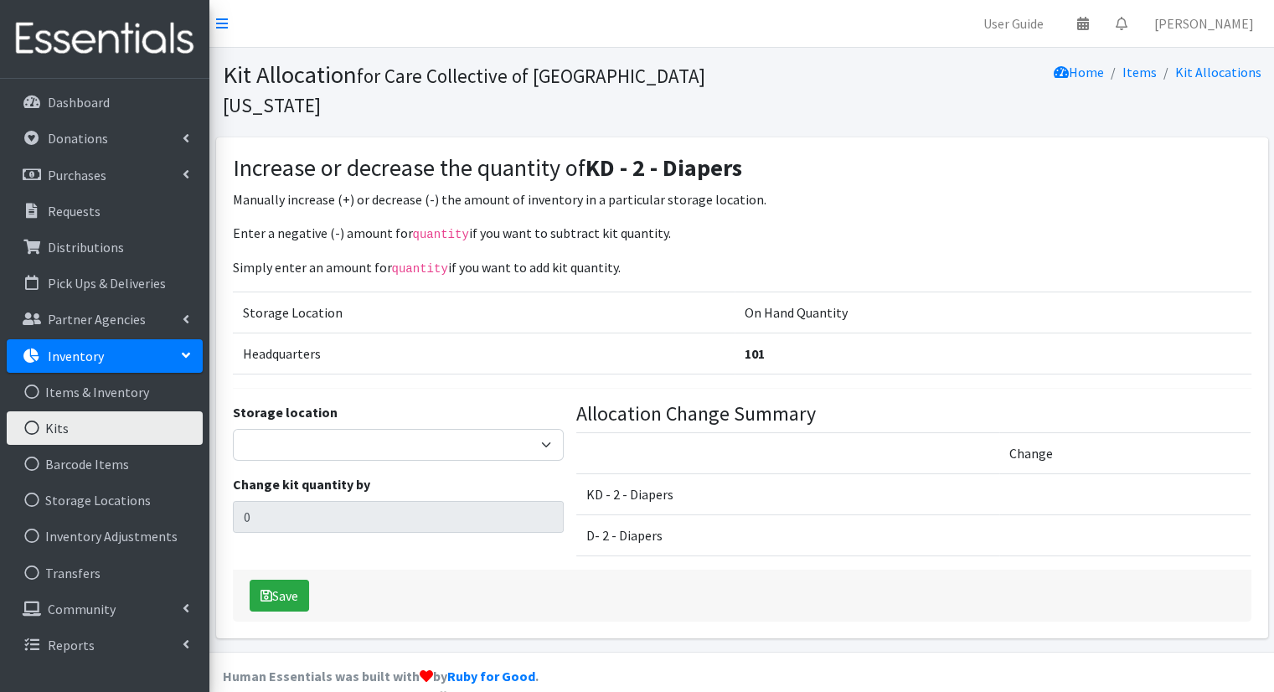
click at [438, 570] on div "Save" at bounding box center [742, 596] width 1019 height 52
click at [183, 435] on link "Kits" at bounding box center [105, 428] width 196 height 34
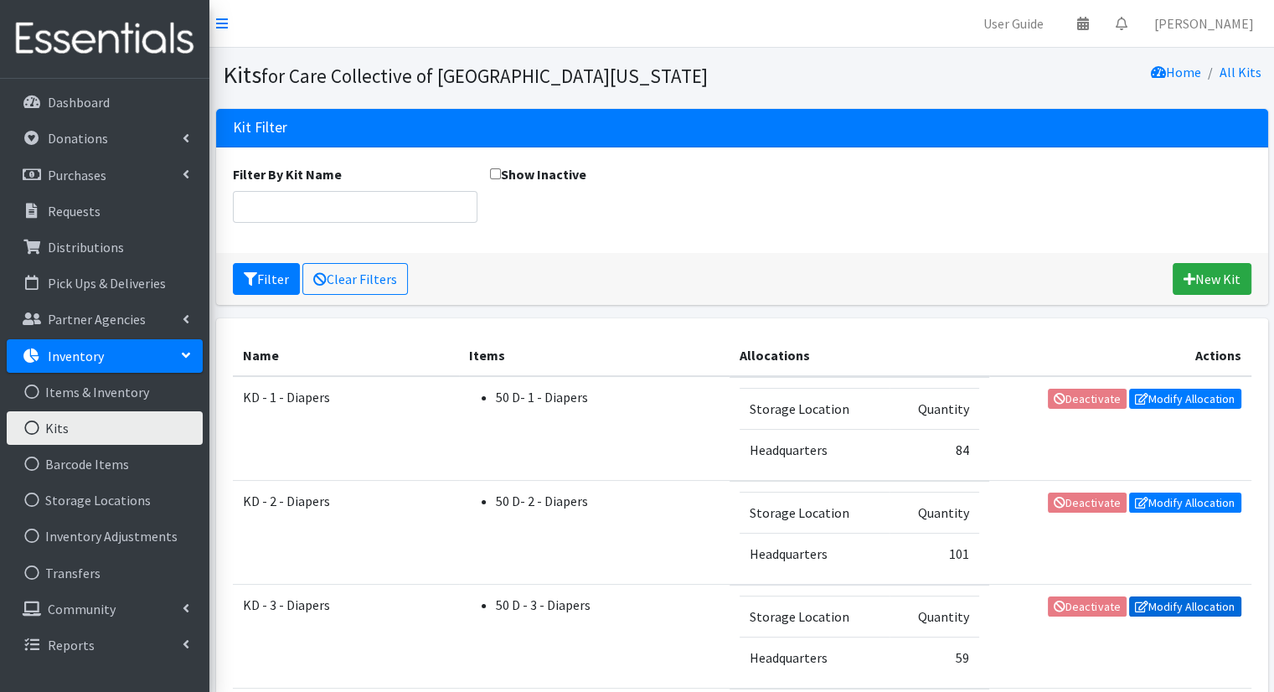
click at [1161, 597] on link "Modify Allocation" at bounding box center [1185, 606] width 112 height 20
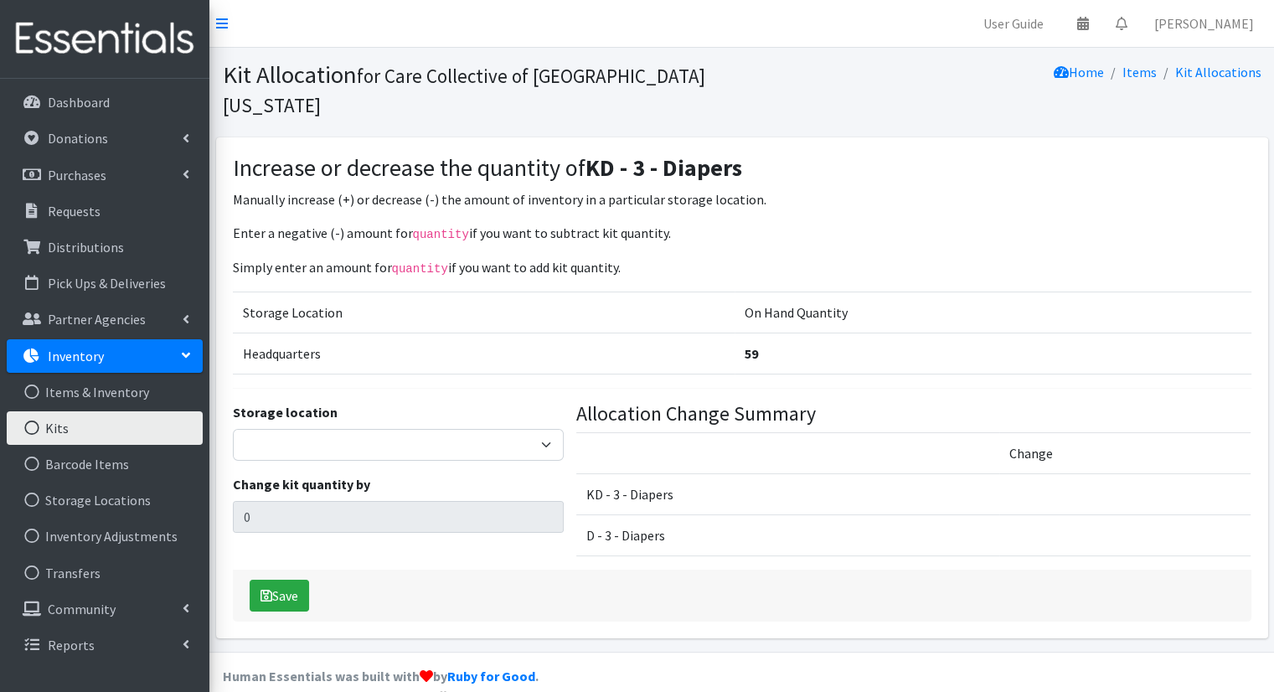
click at [460, 430] on div "Storage location Headquarters Kalamazoo Loaves and Fishes Change kit quantity b…" at bounding box center [397, 486] width 343 height 168
click at [459, 429] on div "Storage location Headquarters Kalamazoo Loaves and Fishes" at bounding box center [398, 431] width 331 height 59
click at [456, 429] on select "Headquarters Kalamazoo Loaves and Fishes" at bounding box center [398, 445] width 331 height 32
select select "491"
click at [233, 429] on select "Headquarters [GEOGRAPHIC_DATA] Loaves and Fishes" at bounding box center [398, 445] width 331 height 32
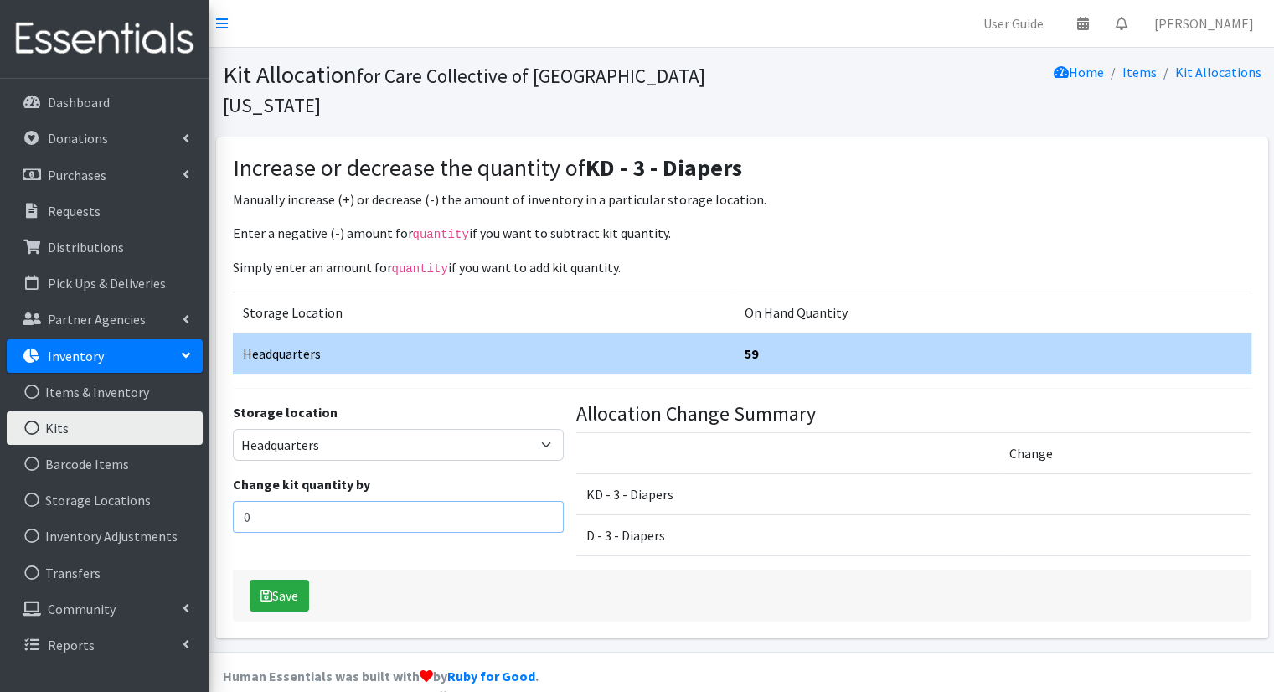
click at [422, 501] on input "0" at bounding box center [398, 517] width 331 height 32
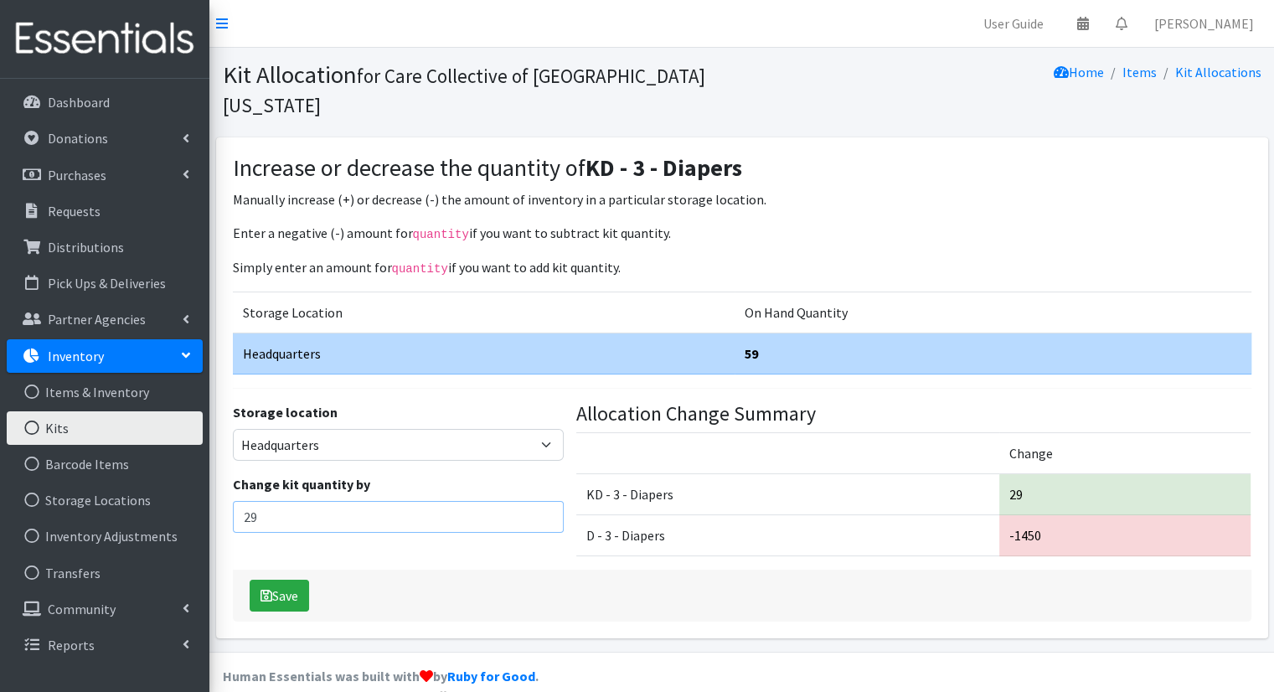
type input "29"
click at [285, 580] on button "Save" at bounding box center [279, 596] width 59 height 32
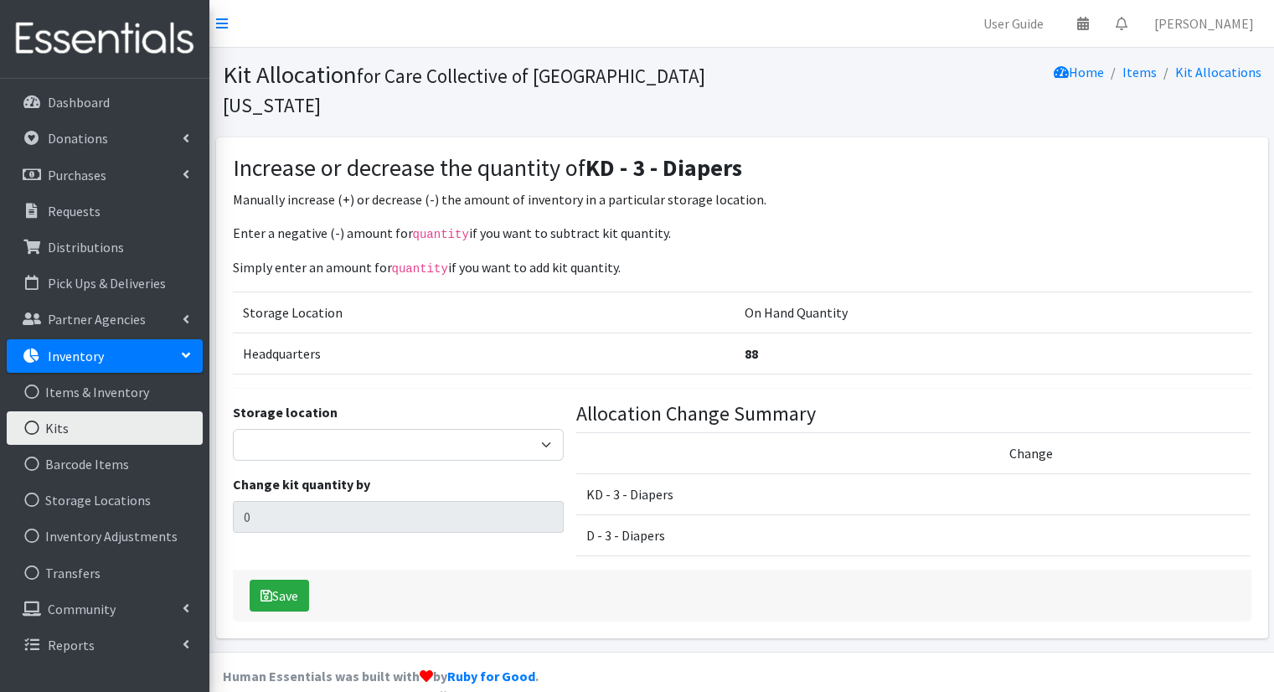
click at [92, 427] on link "Kits" at bounding box center [105, 428] width 196 height 34
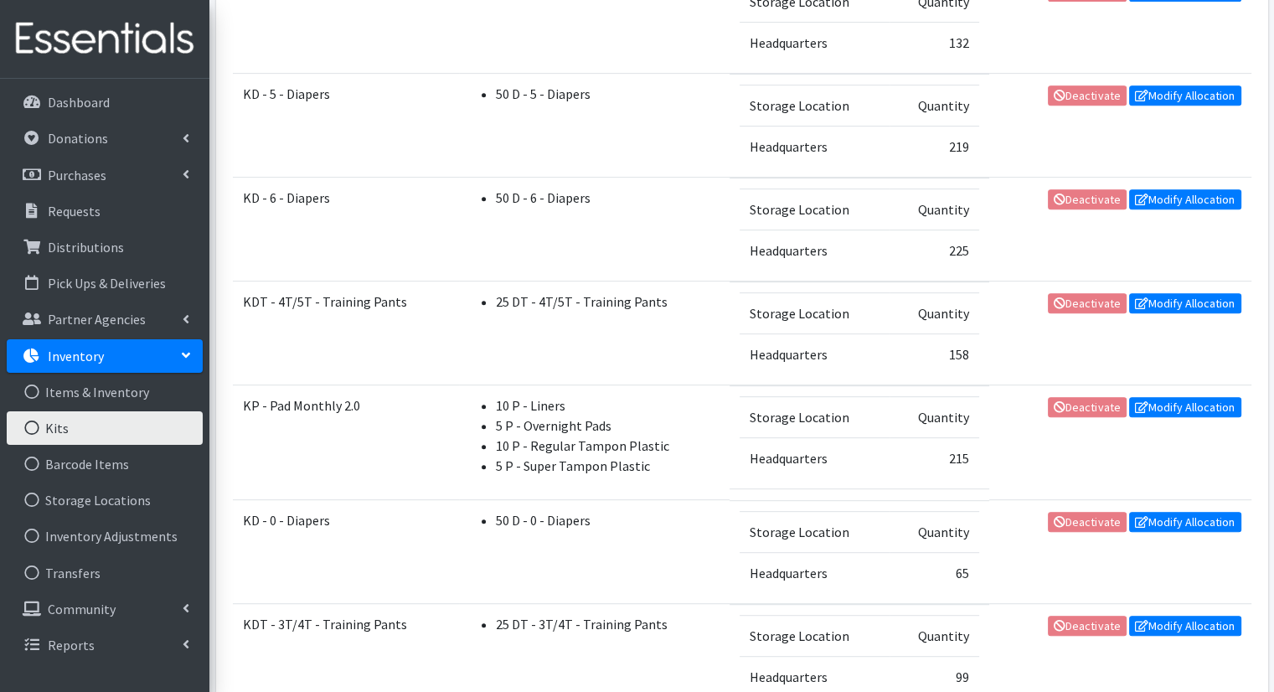
scroll to position [745, 0]
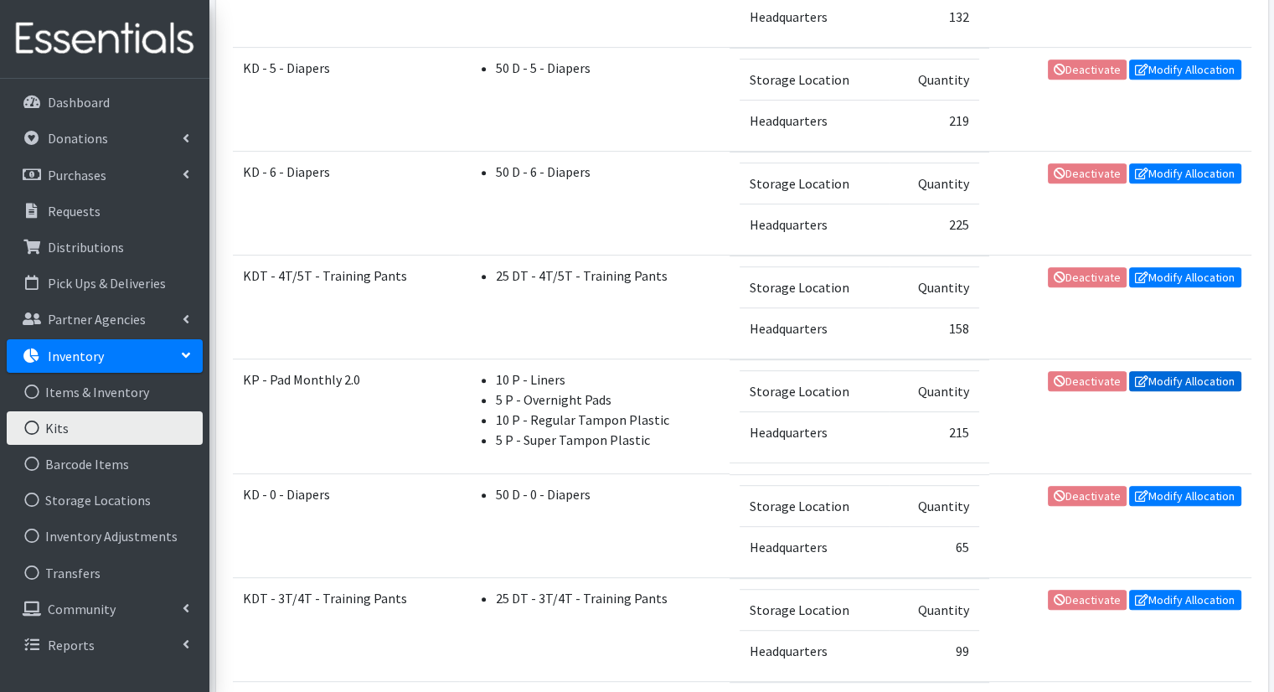
click at [1183, 380] on link "Modify Allocation" at bounding box center [1185, 381] width 112 height 20
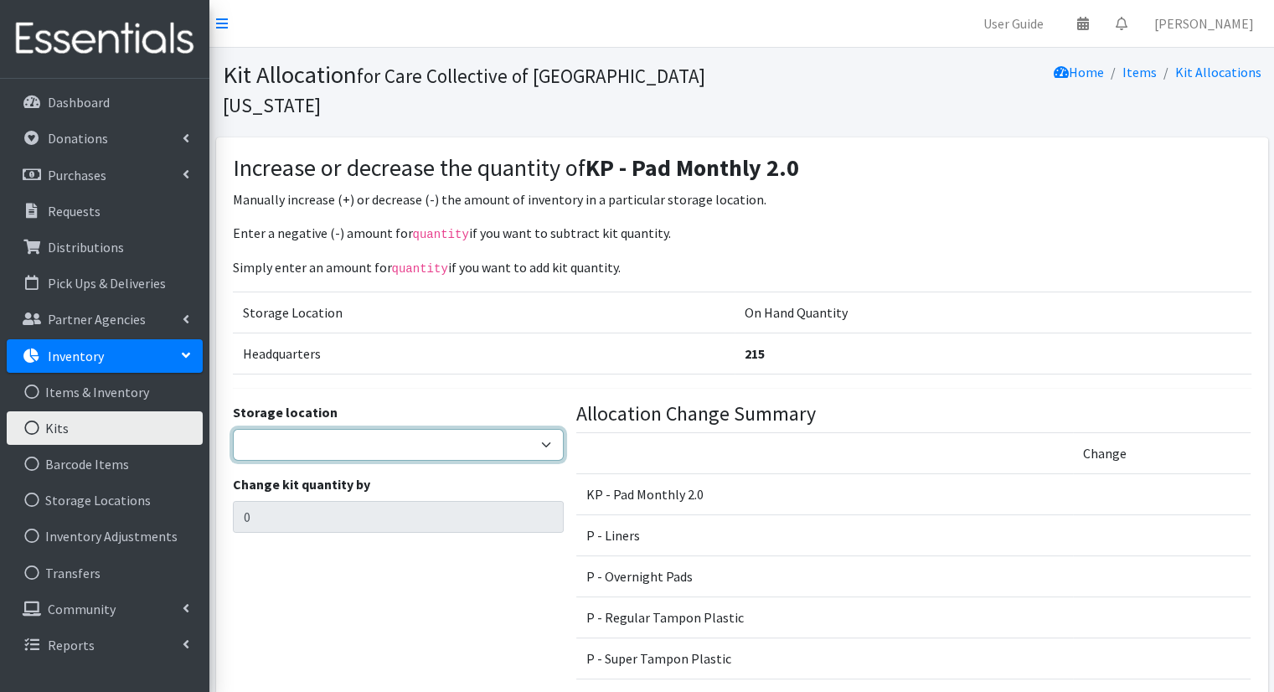
click at [474, 429] on select "Headquarters Kalamazoo Loaves and Fishes" at bounding box center [398, 445] width 331 height 32
select select "491"
click at [233, 429] on select "Headquarters Kalamazoo Loaves and Fishes" at bounding box center [398, 445] width 331 height 32
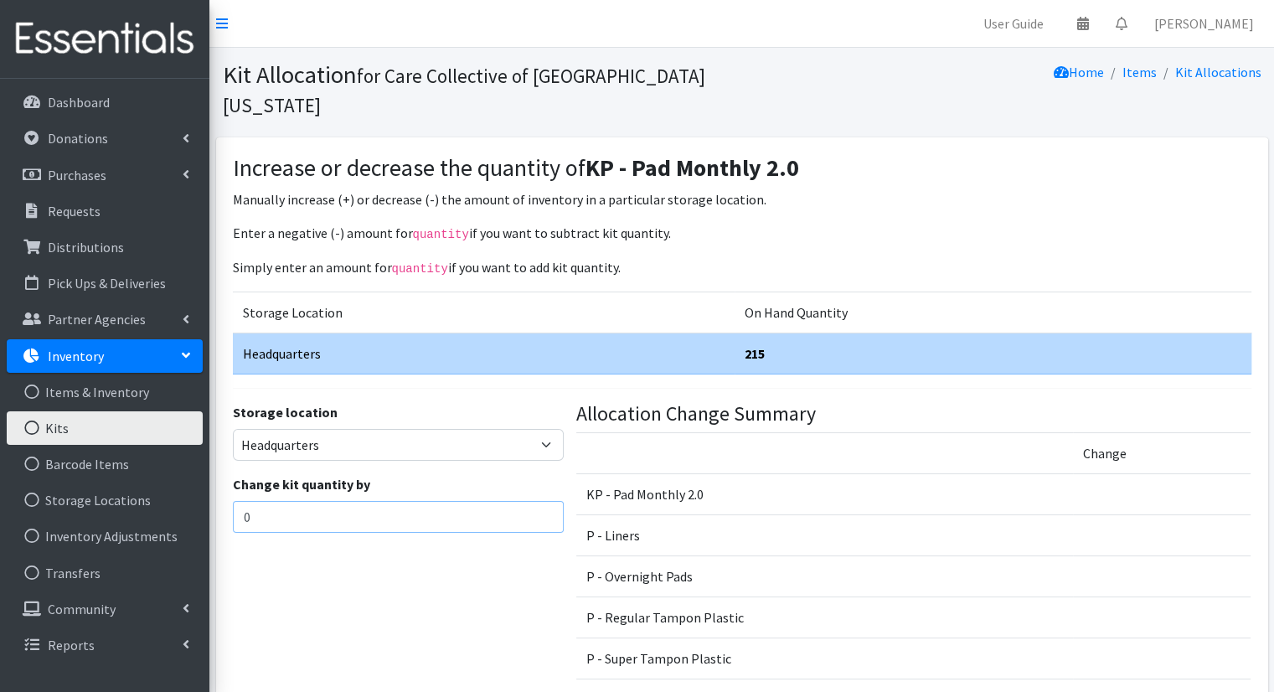
click at [439, 501] on input "0" at bounding box center [398, 517] width 331 height 32
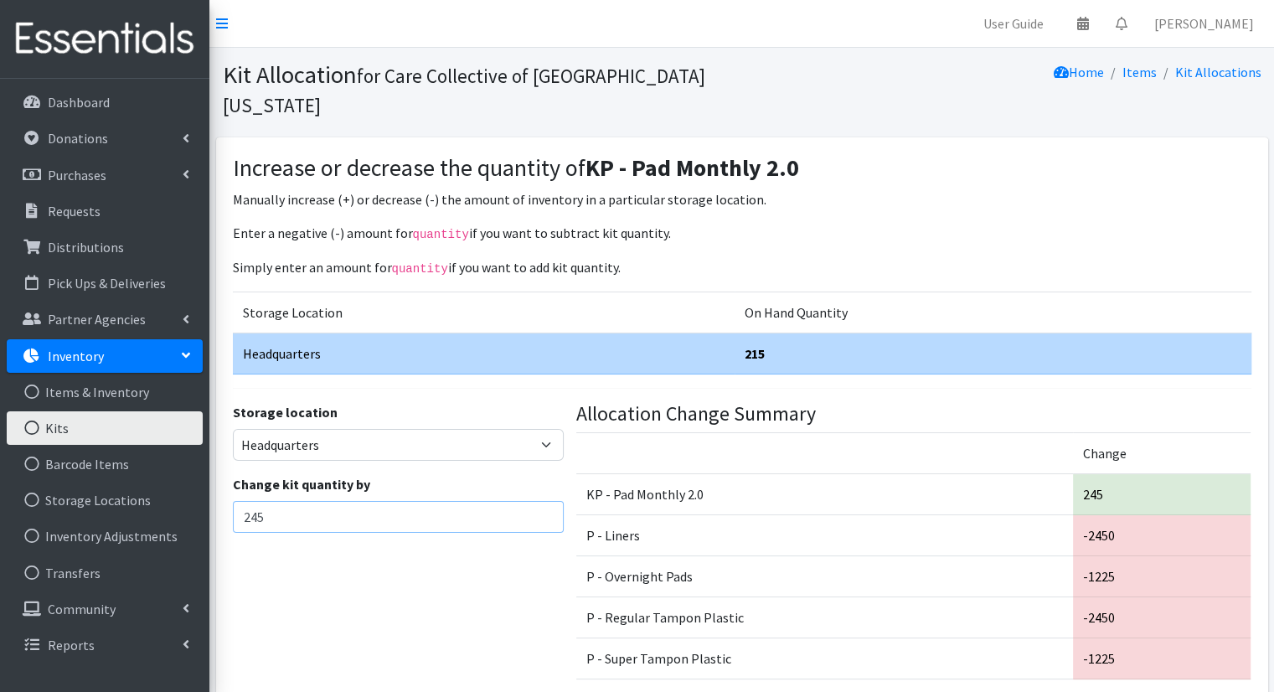
type input "245"
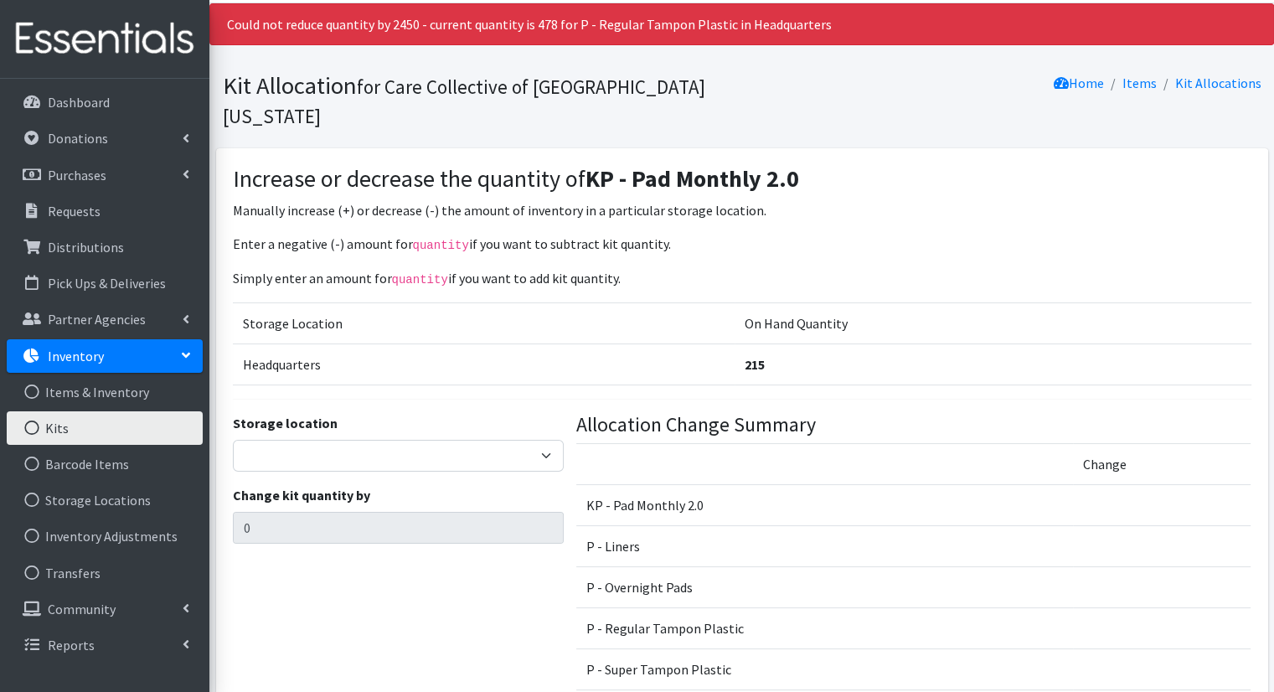
scroll to position [44, 0]
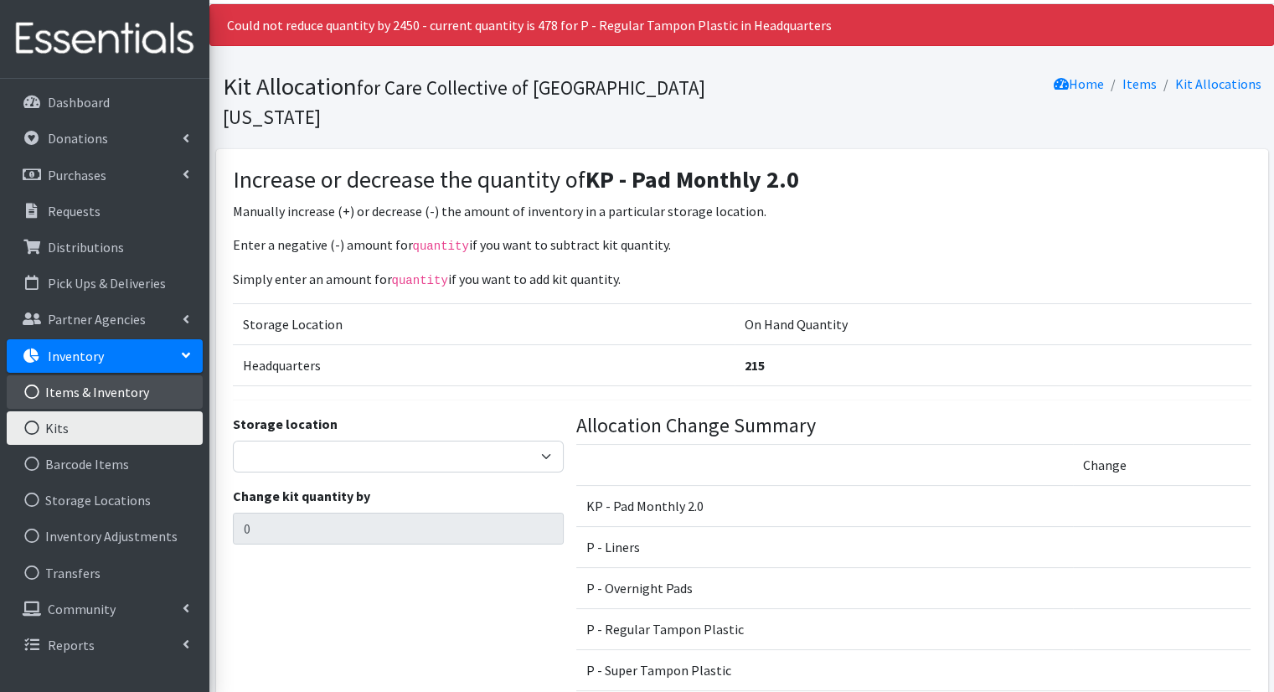
click at [147, 405] on link "Items & Inventory" at bounding box center [105, 392] width 196 height 34
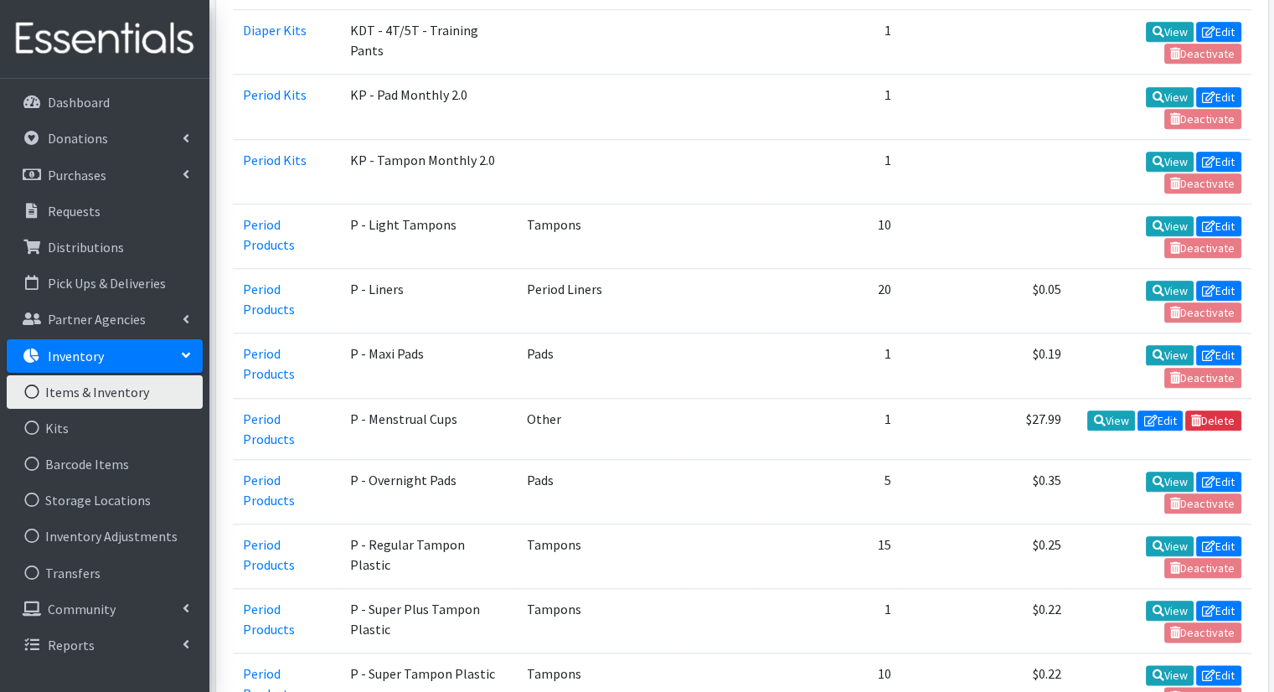
scroll to position [1762, 0]
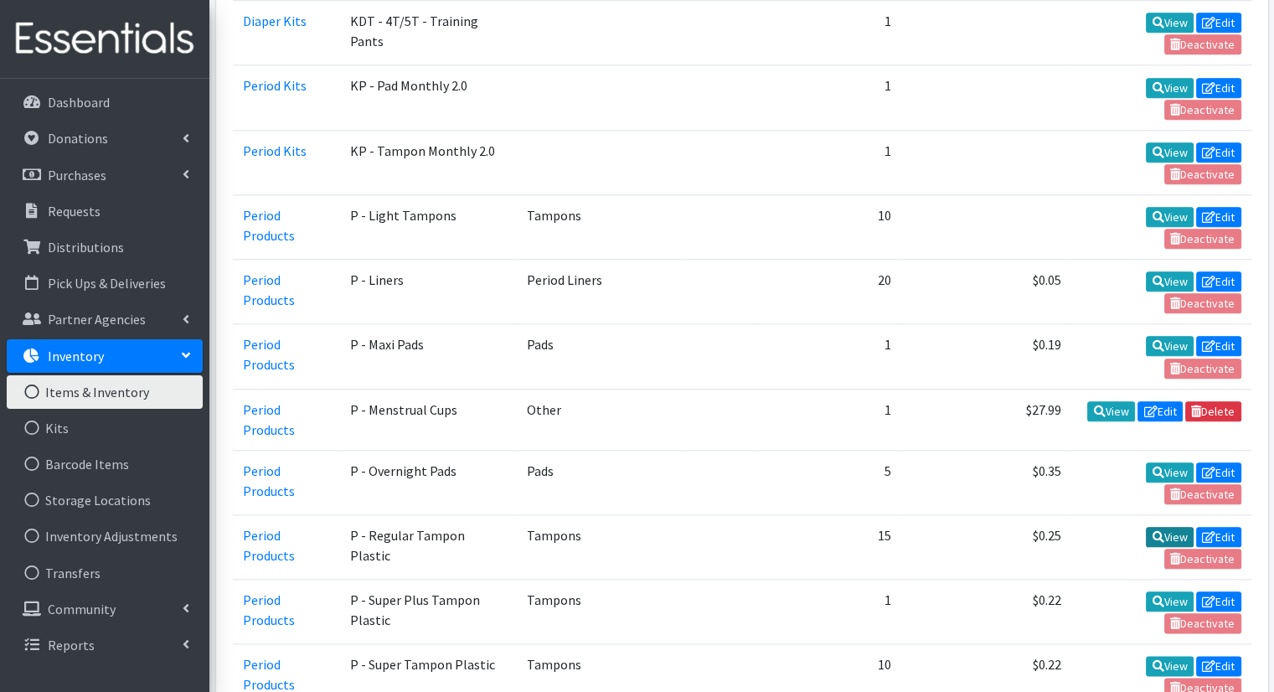
click at [1173, 527] on link "View" at bounding box center [1170, 537] width 48 height 20
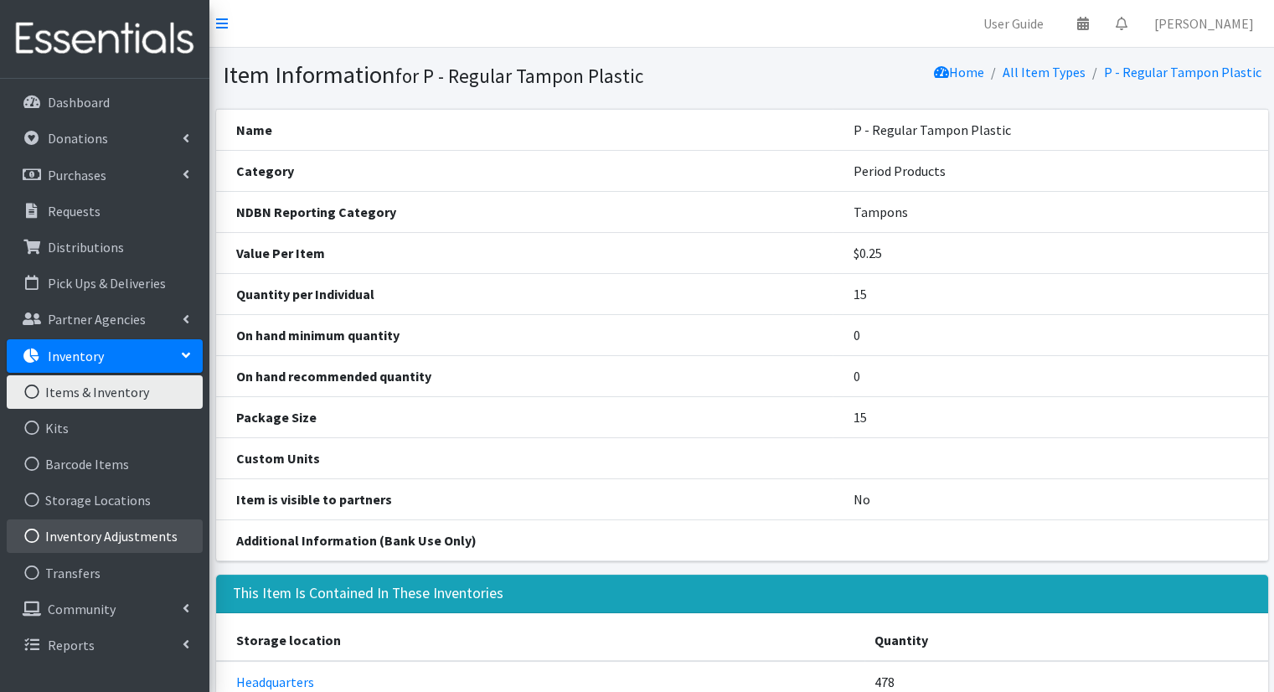
click at [164, 532] on link "Inventory Adjustments" at bounding box center [105, 536] width 196 height 34
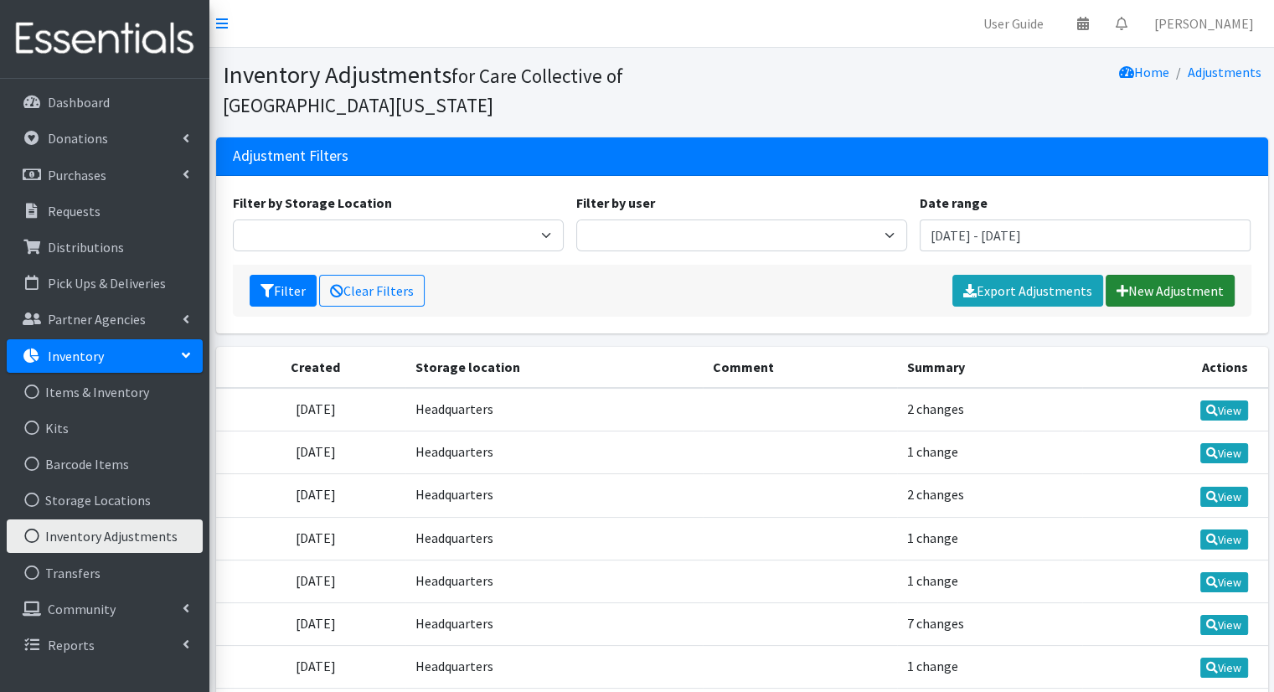
click at [1145, 287] on link "New Adjustment" at bounding box center [1170, 291] width 129 height 32
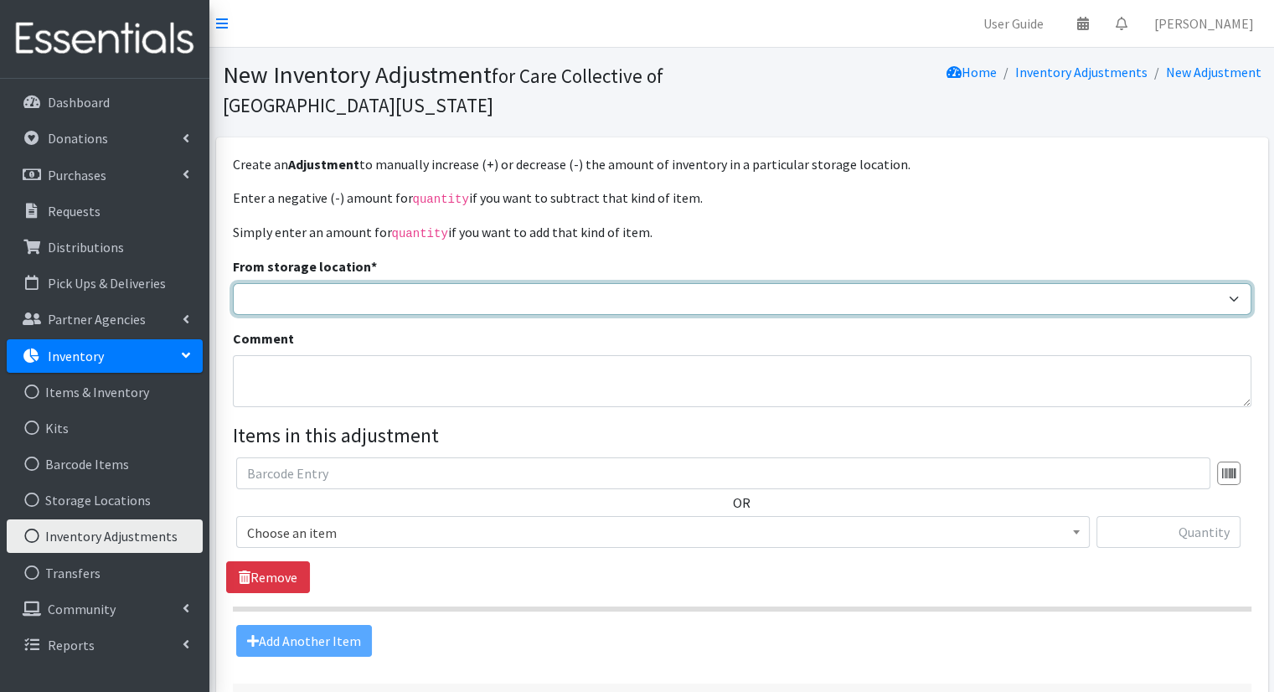
click at [464, 292] on select "Headquarters Kalamazoo Loaves and Fishes" at bounding box center [742, 299] width 1019 height 32
select select "491"
click at [233, 283] on select "Headquarters Kalamazoo Loaves and Fishes" at bounding box center [742, 299] width 1019 height 32
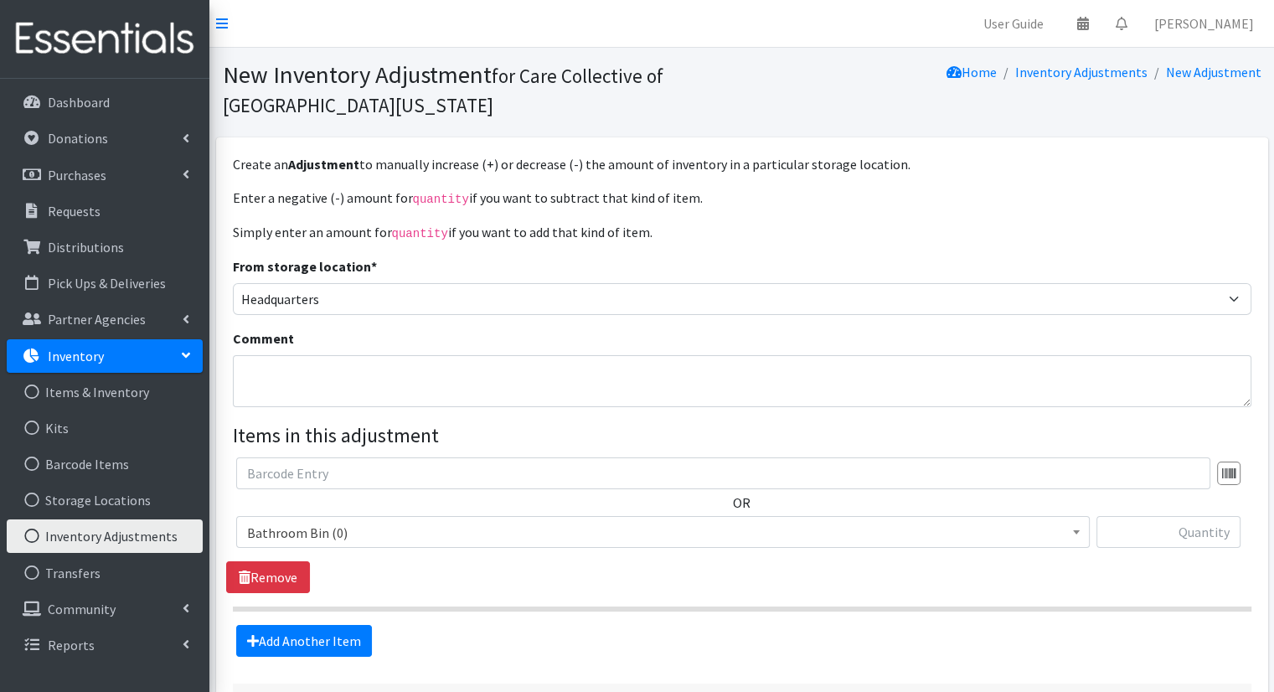
click at [563, 524] on span "Bathroom Bin (0)" at bounding box center [663, 532] width 832 height 23
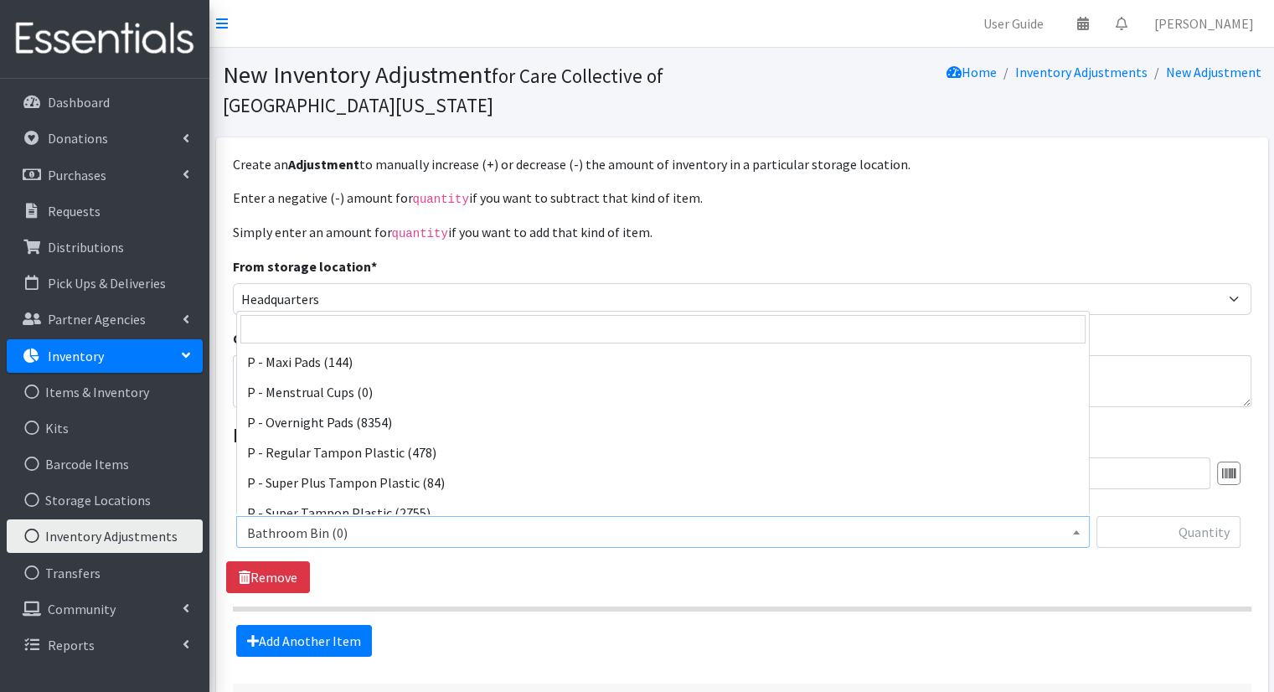
scroll to position [753, 0]
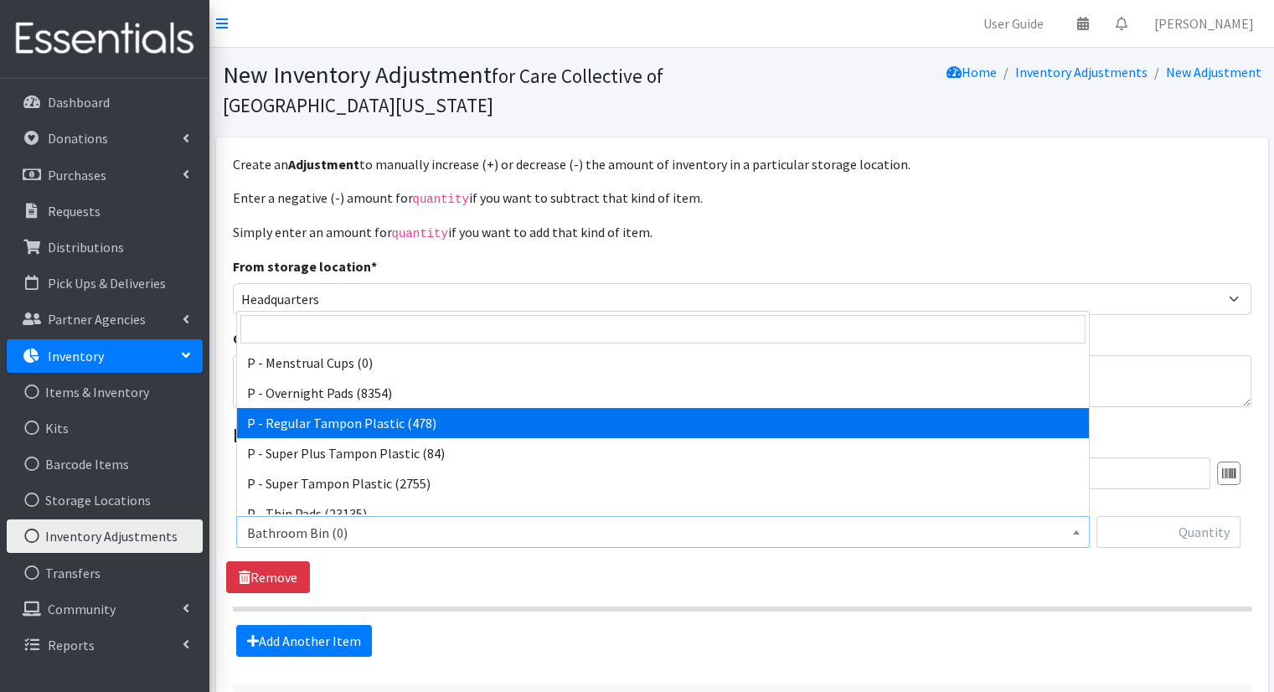
select select "15490"
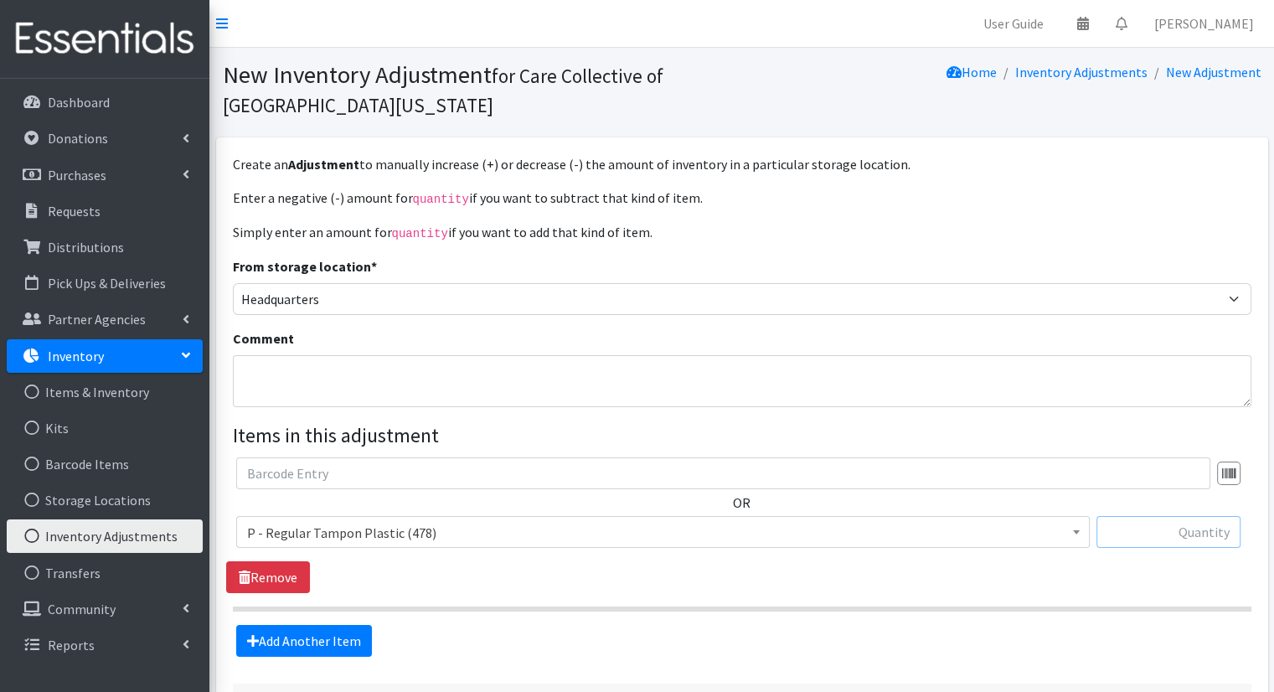
click at [1196, 520] on input "text" at bounding box center [1169, 532] width 144 height 32
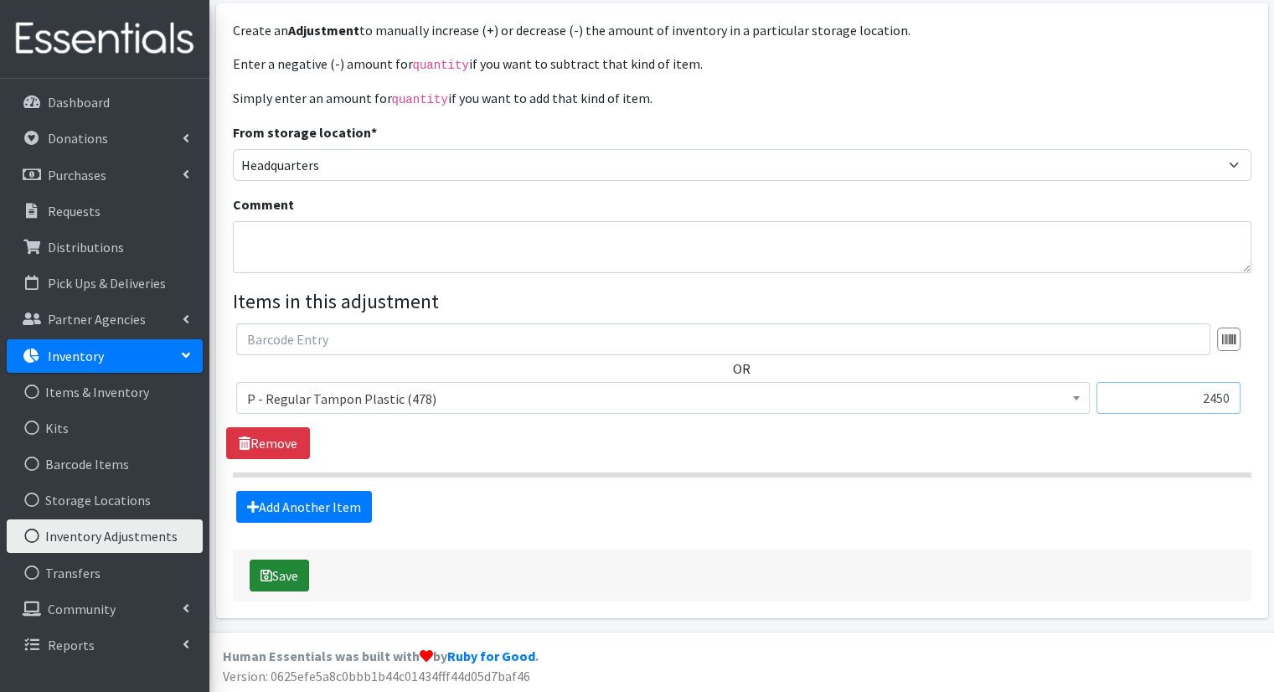
type input "2450"
click at [281, 568] on button "Save" at bounding box center [279, 576] width 59 height 32
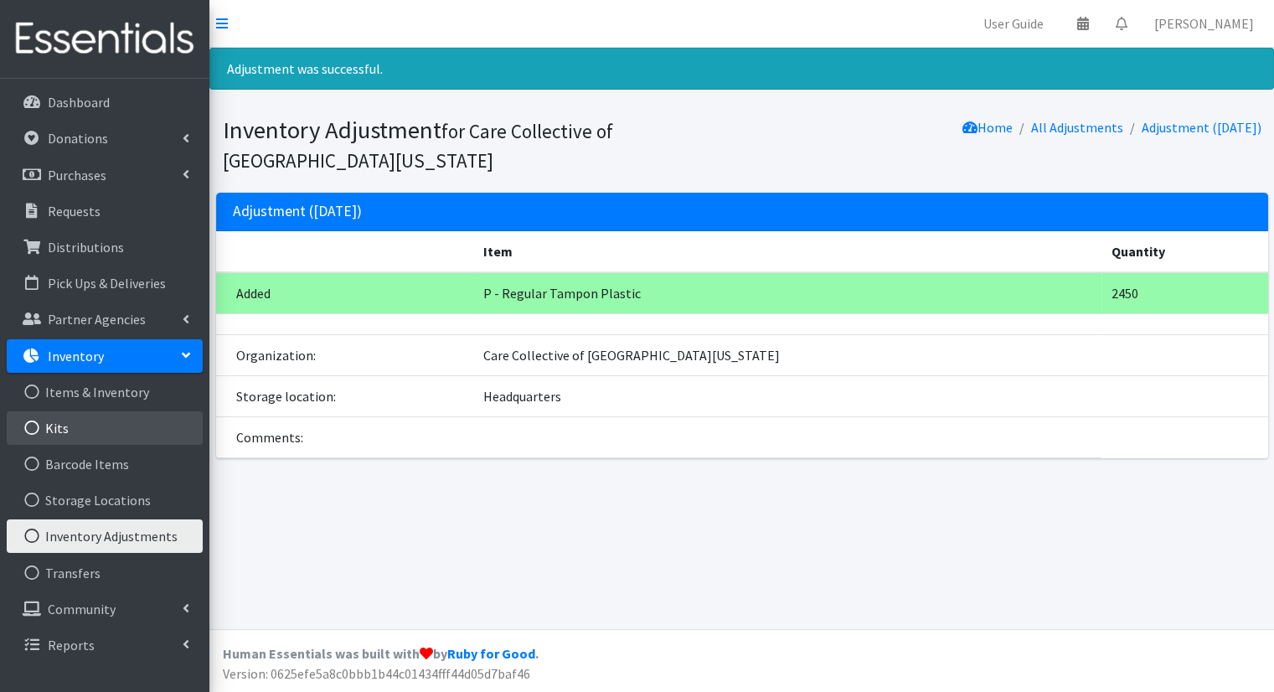
click at [134, 443] on link "Kits" at bounding box center [105, 428] width 196 height 34
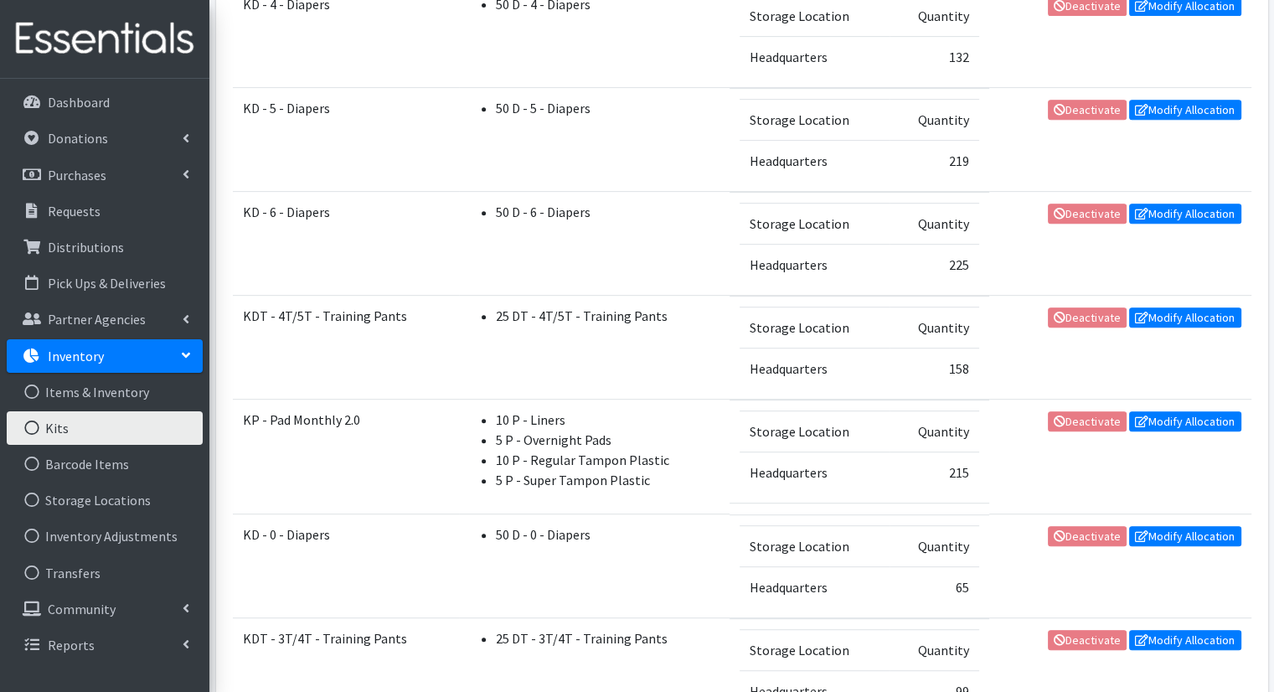
scroll to position [696, 0]
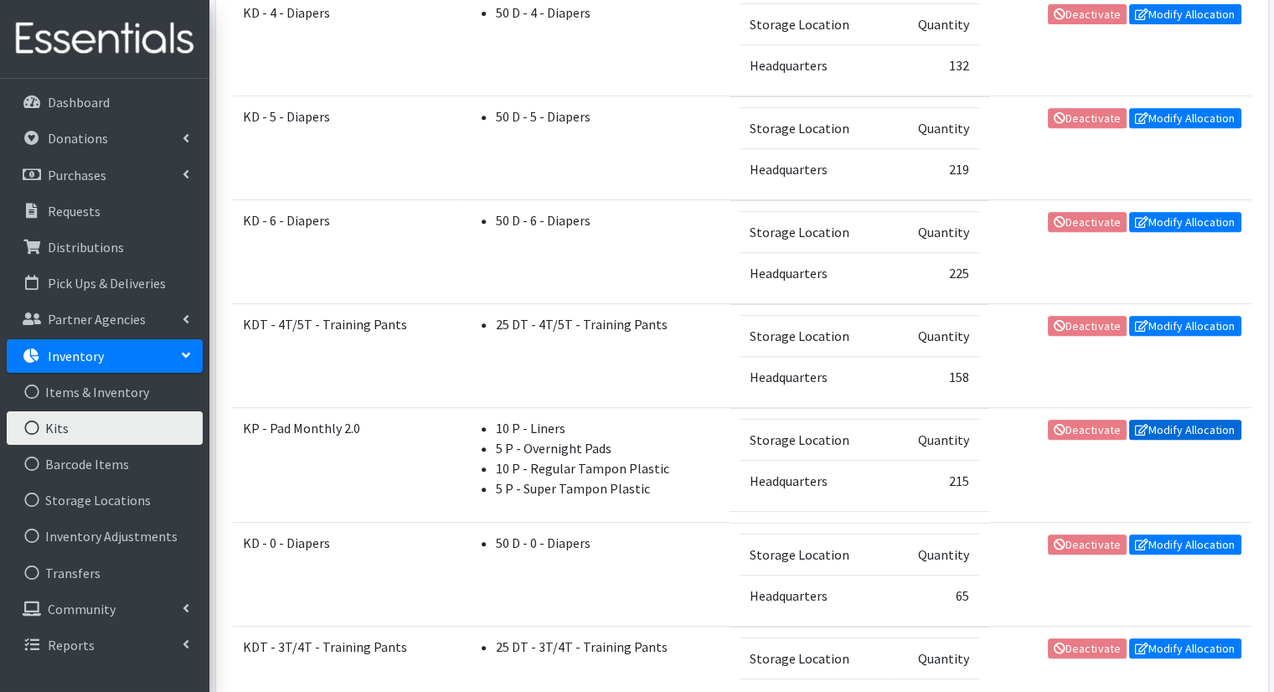
click at [1174, 426] on link "Modify Allocation" at bounding box center [1185, 430] width 112 height 20
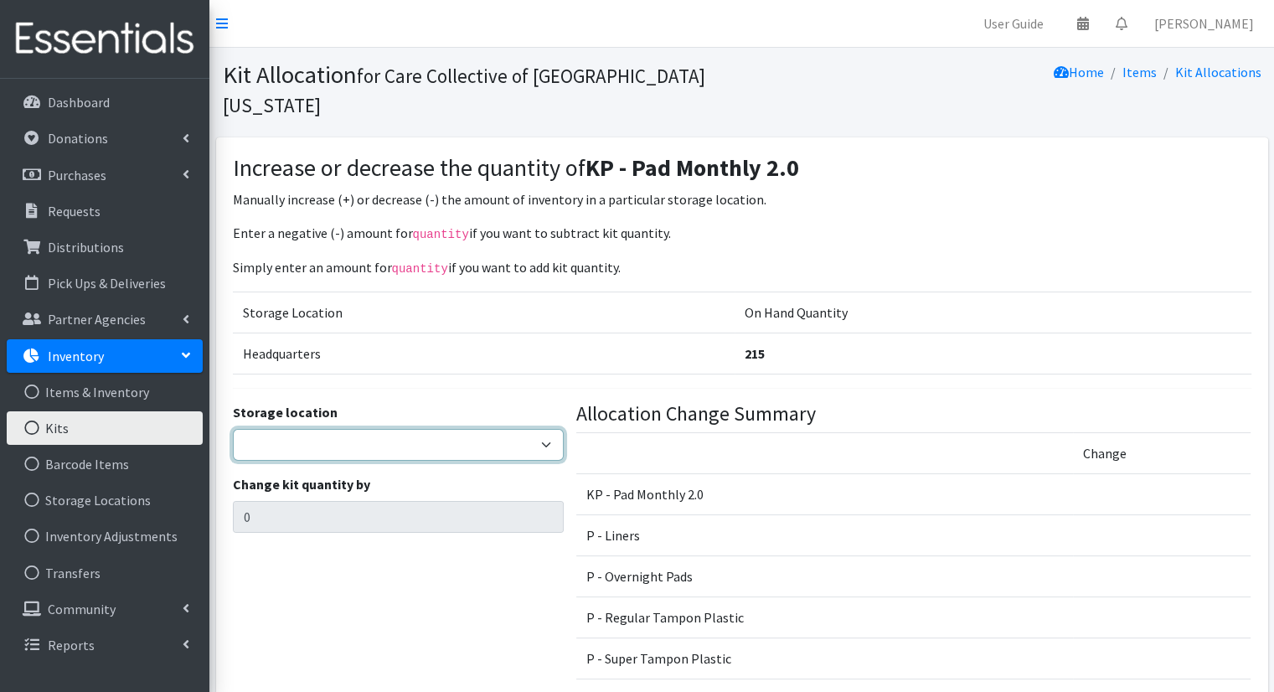
click at [436, 429] on select "Headquarters [GEOGRAPHIC_DATA] Loaves and Fishes" at bounding box center [398, 445] width 331 height 32
select select "491"
click at [233, 429] on select "Headquarters Kalamazoo Loaves and Fishes" at bounding box center [398, 445] width 331 height 32
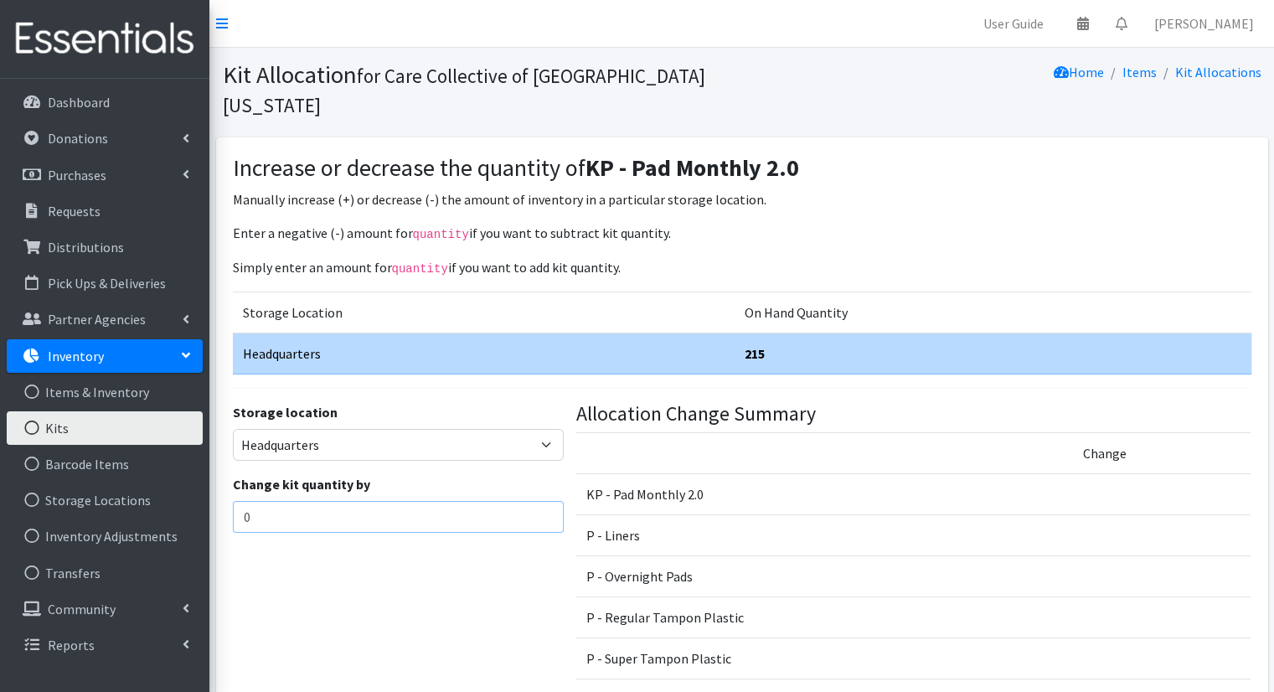
click at [413, 501] on input "0" at bounding box center [398, 517] width 331 height 32
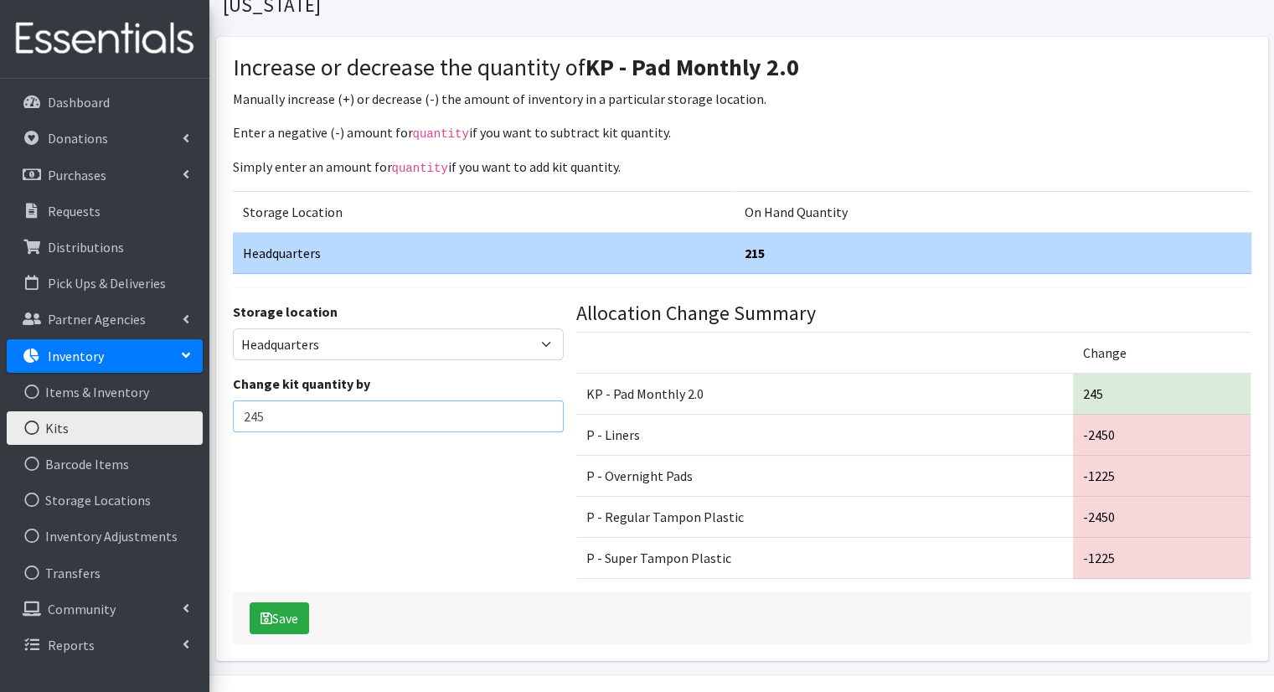
scroll to position [114, 0]
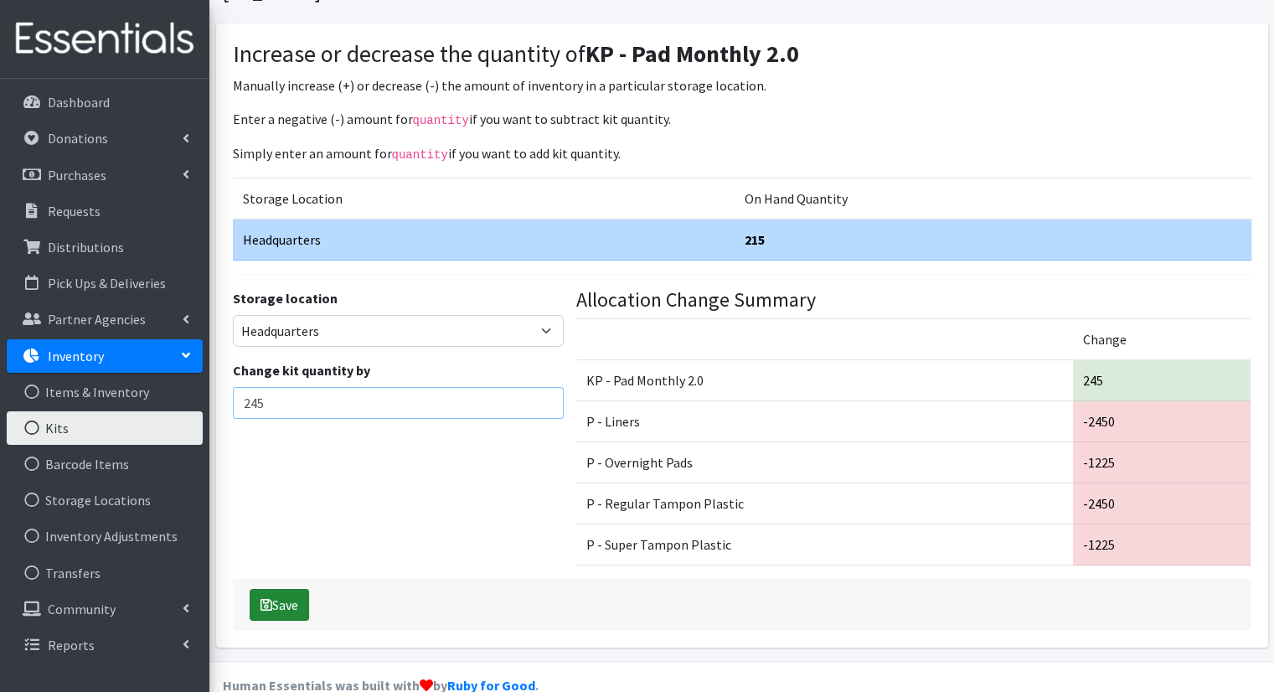
type input "245"
click at [299, 589] on button "Save" at bounding box center [279, 605] width 59 height 32
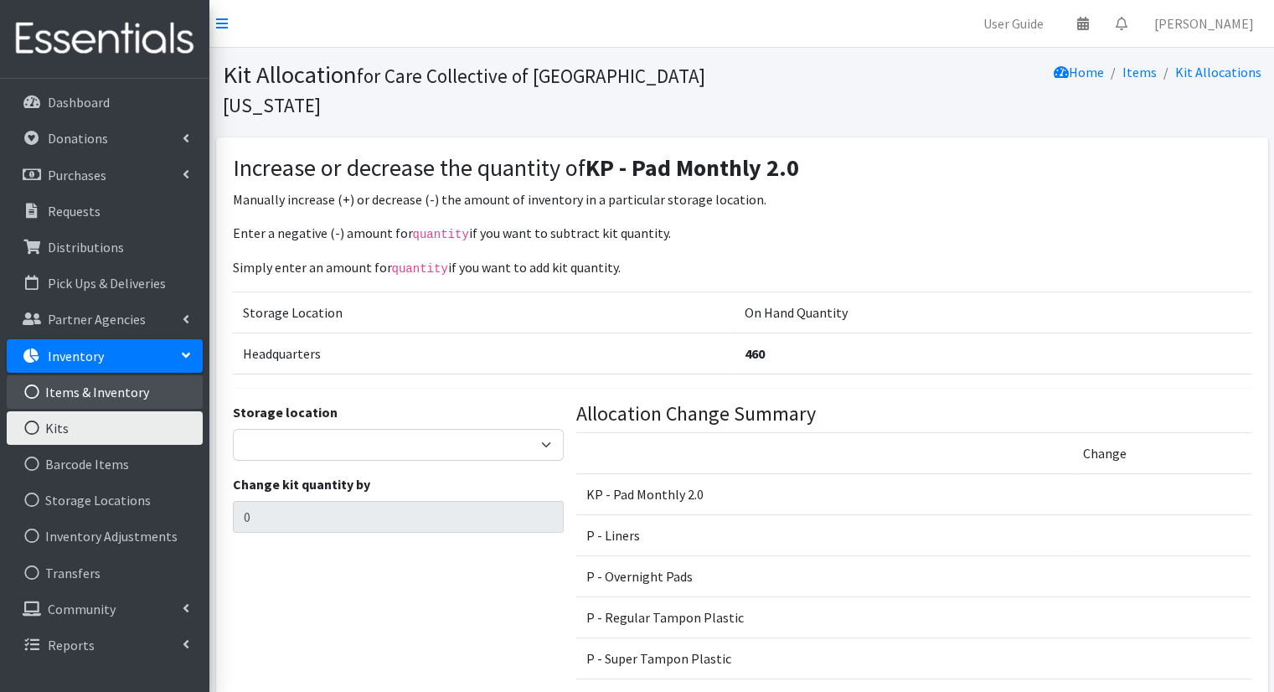
click at [114, 399] on link "Items & Inventory" at bounding box center [105, 392] width 196 height 34
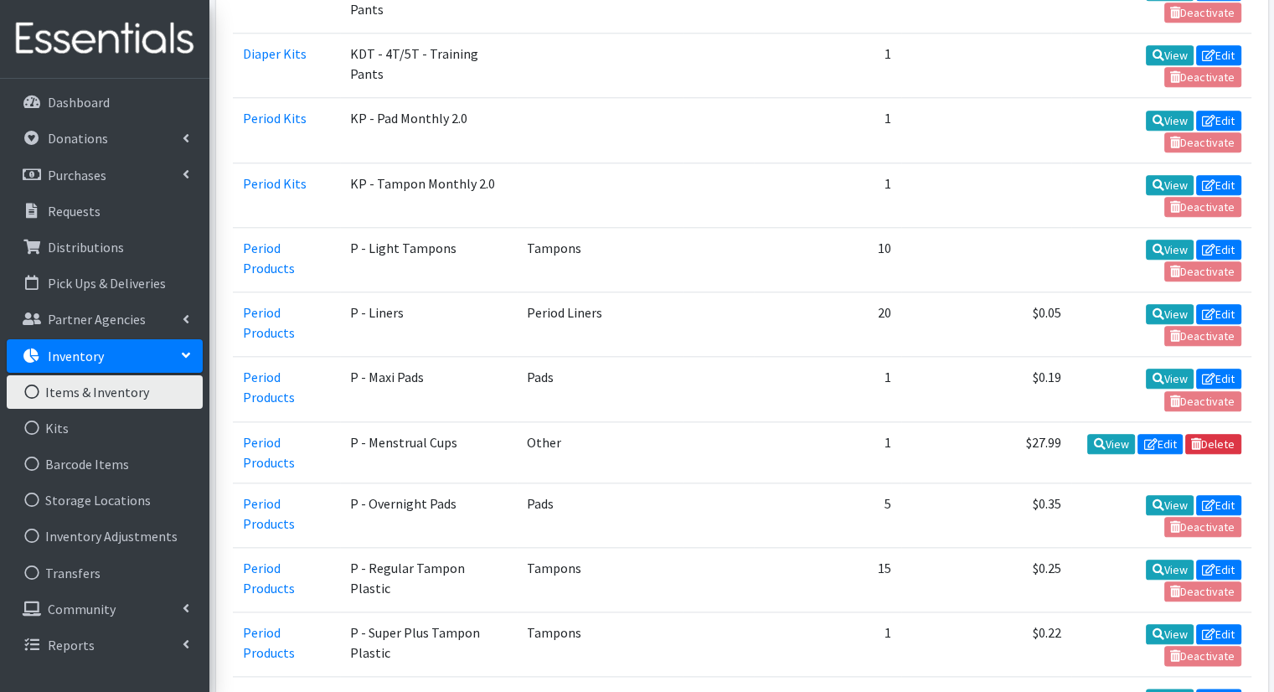
scroll to position [1738, 0]
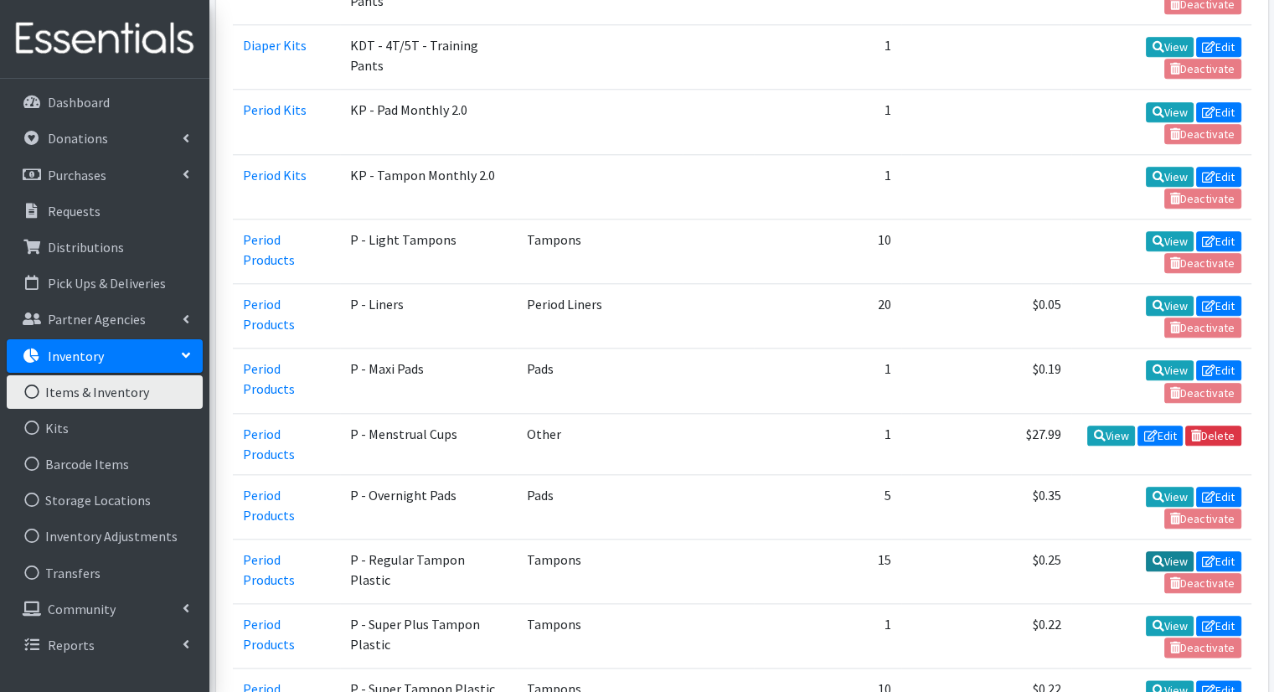
click at [1170, 551] on link "View" at bounding box center [1170, 561] width 48 height 20
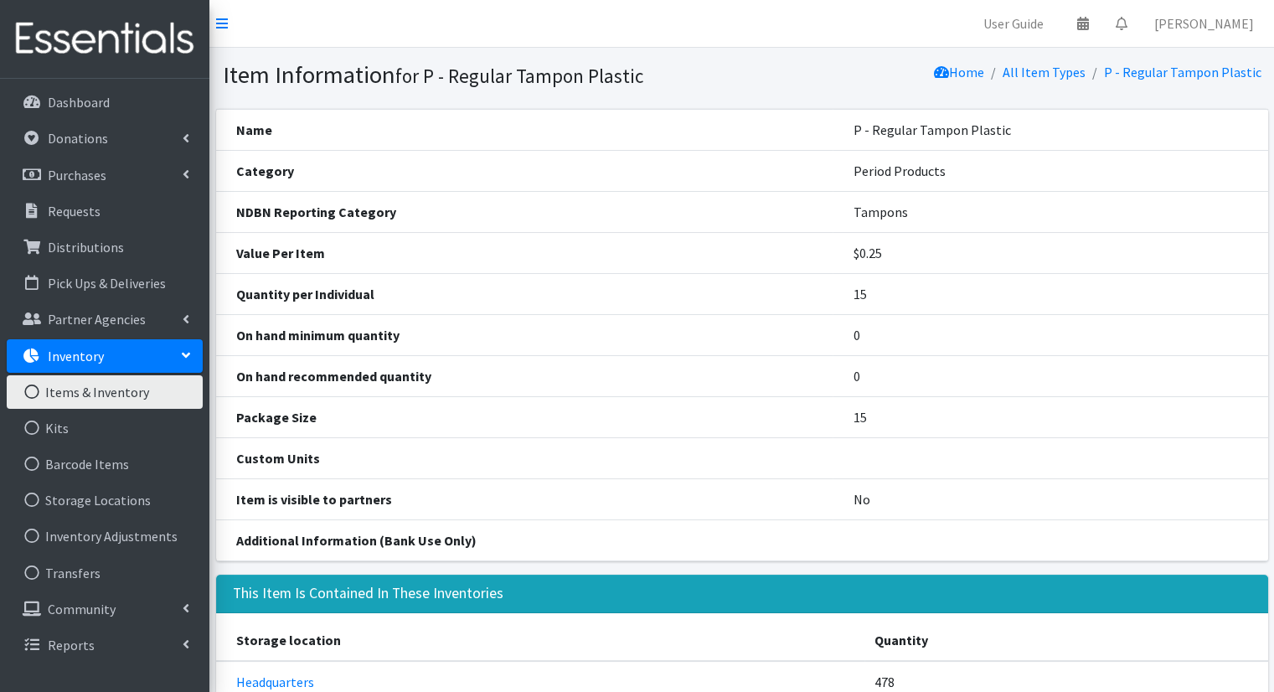
scroll to position [80, 0]
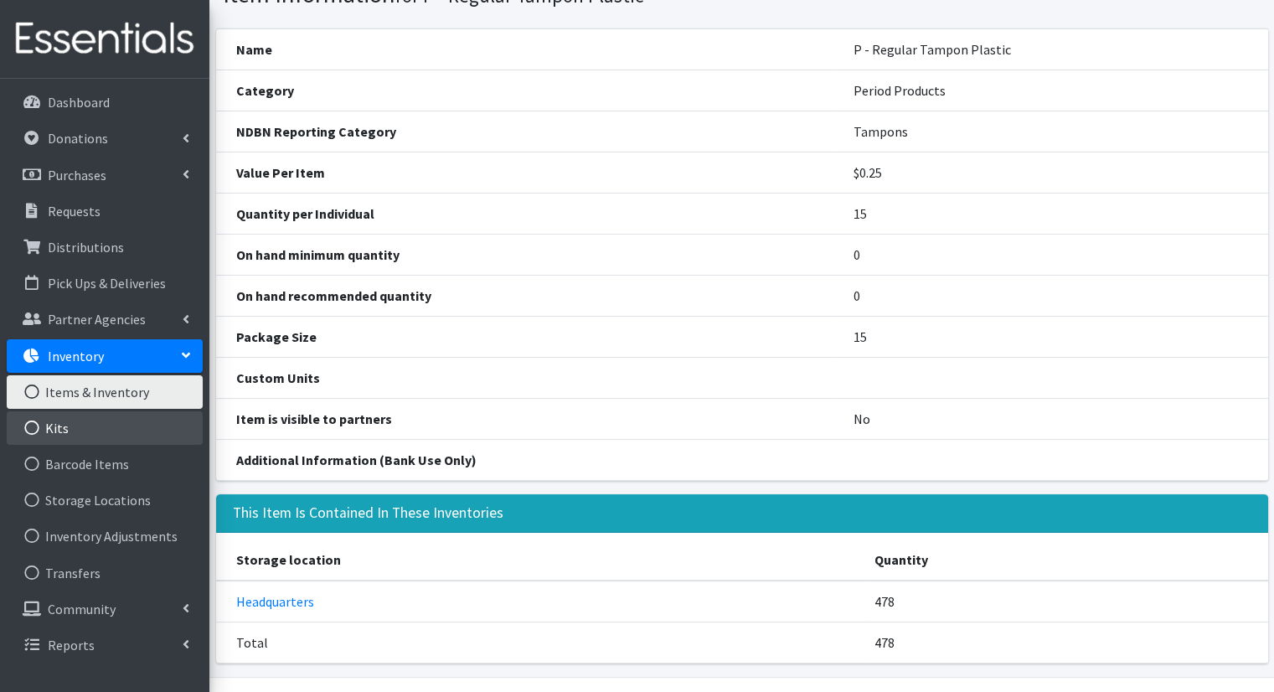
click at [122, 436] on link "Kits" at bounding box center [105, 428] width 196 height 34
click at [76, 429] on link "Kits" at bounding box center [105, 428] width 196 height 34
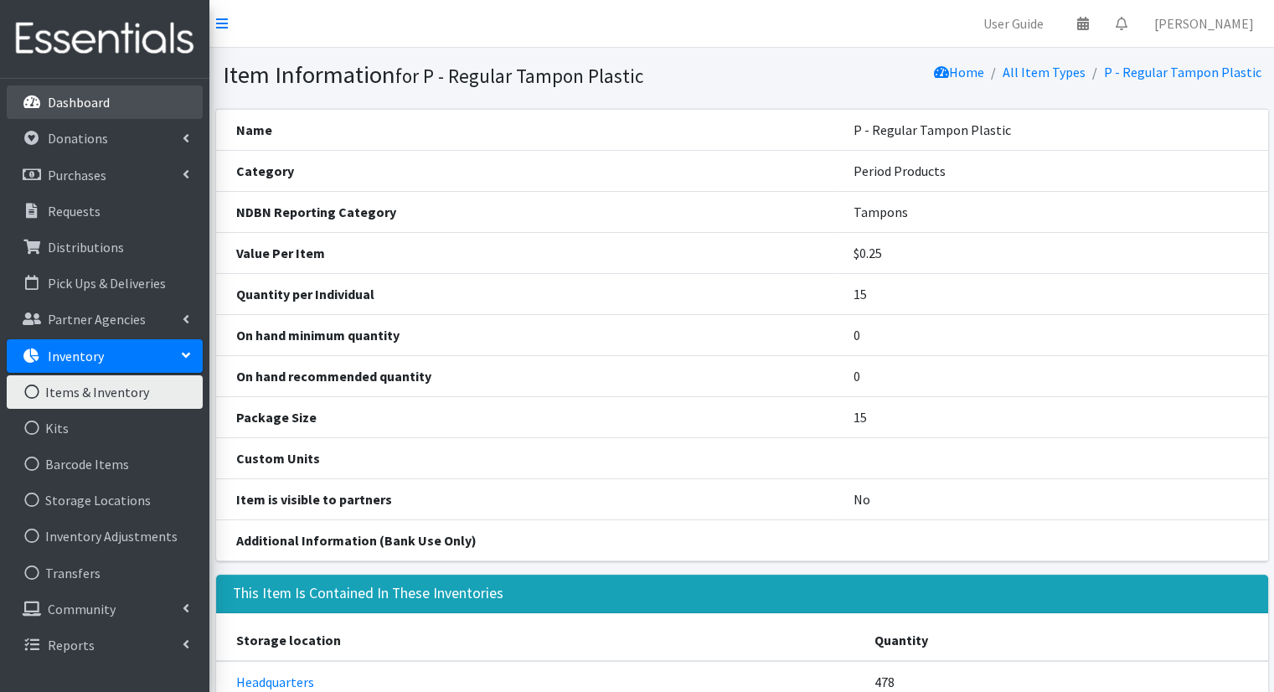
click at [152, 113] on link "Dashboard" at bounding box center [105, 102] width 196 height 34
